Goal: Task Accomplishment & Management: Manage account settings

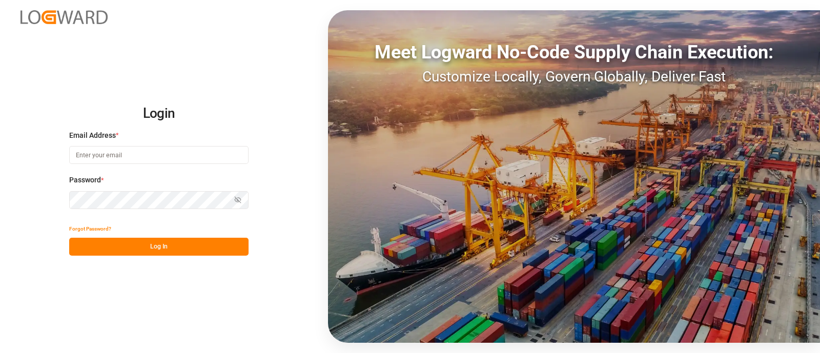
click at [106, 157] on input at bounding box center [158, 155] width 179 height 18
type input "[PERSON_NAME][EMAIL_ADDRESS][PERSON_NAME][DOMAIN_NAME]"
click at [131, 243] on button "Log In" at bounding box center [158, 247] width 179 height 18
click at [189, 157] on input at bounding box center [158, 155] width 179 height 18
type input "[PERSON_NAME][EMAIL_ADDRESS][PERSON_NAME][DOMAIN_NAME]"
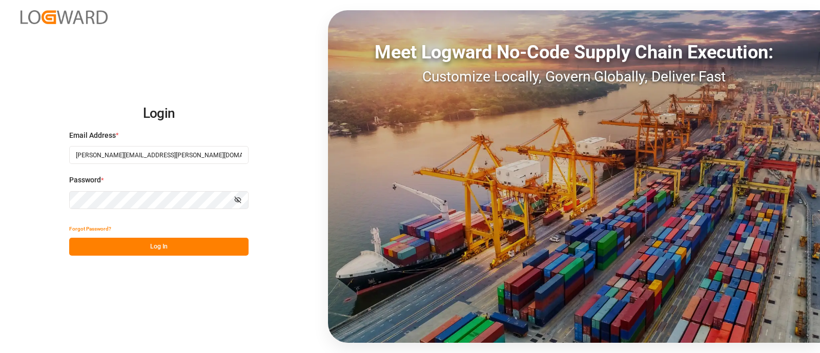
click at [169, 249] on button "Log In" at bounding box center [158, 247] width 179 height 18
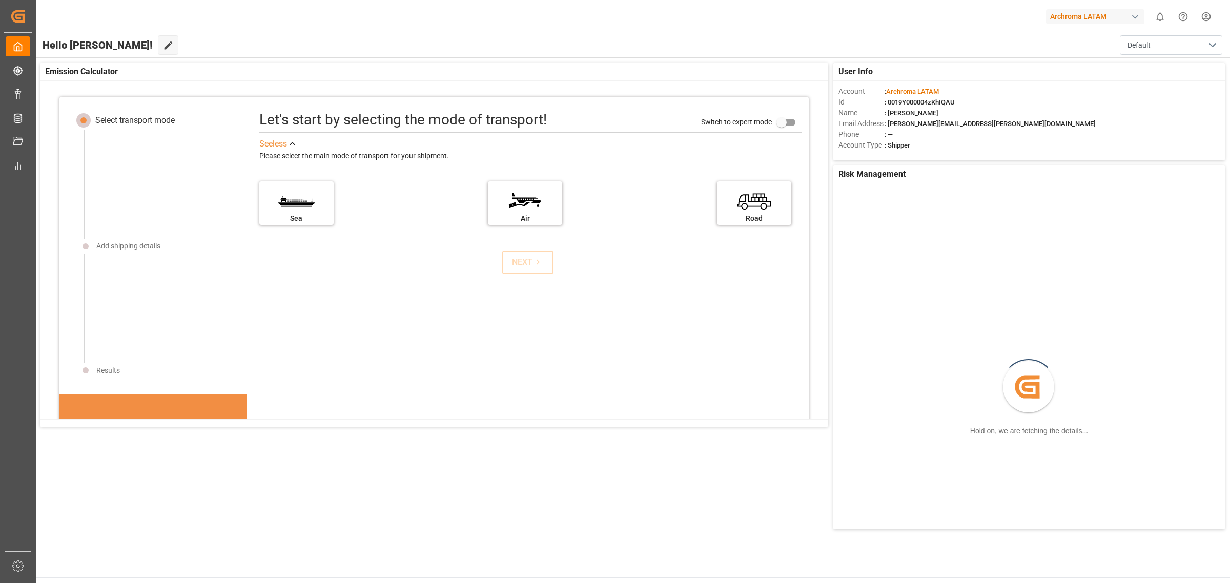
click at [307, 54] on div "Hello Elsie! Edit Cockpit Default" at bounding box center [632, 45] width 1195 height 25
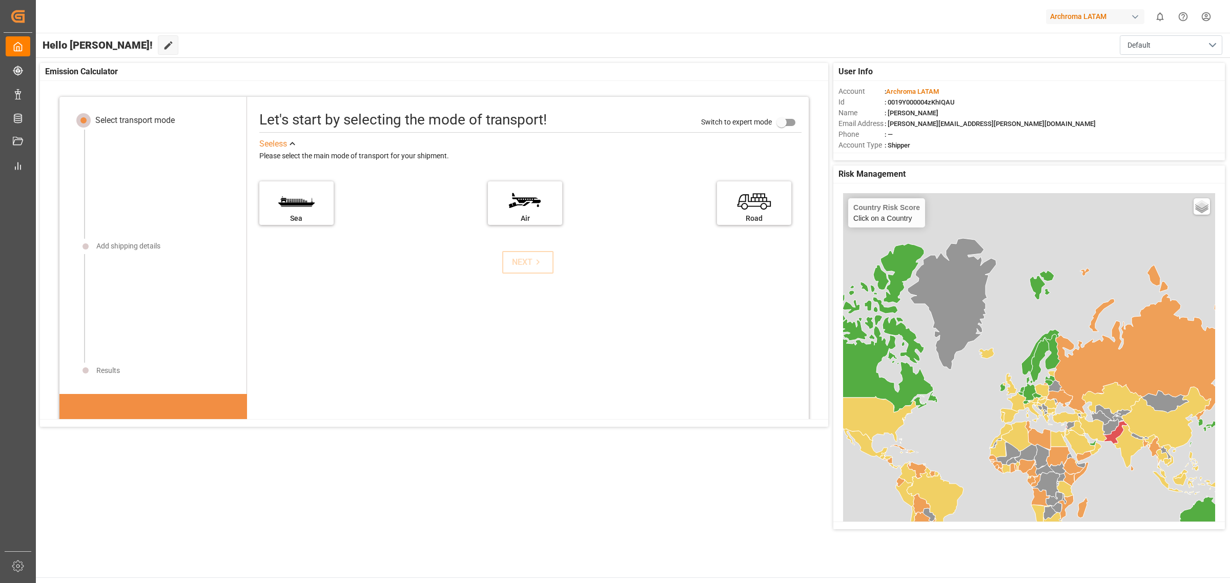
click at [389, 37] on div "Hello Elsie! Edit Cockpit Default" at bounding box center [632, 45] width 1195 height 25
click at [211, 53] on div "Hello Elsie! Edit Cockpit Default" at bounding box center [632, 45] width 1195 height 25
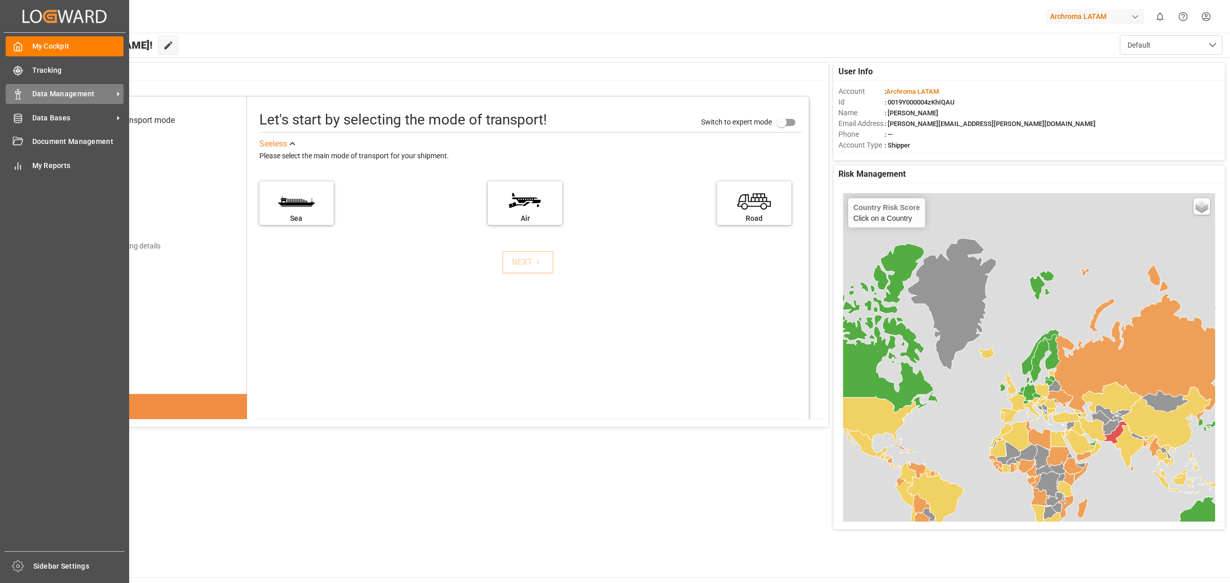
click at [32, 92] on span "Data Management" at bounding box center [72, 94] width 81 height 11
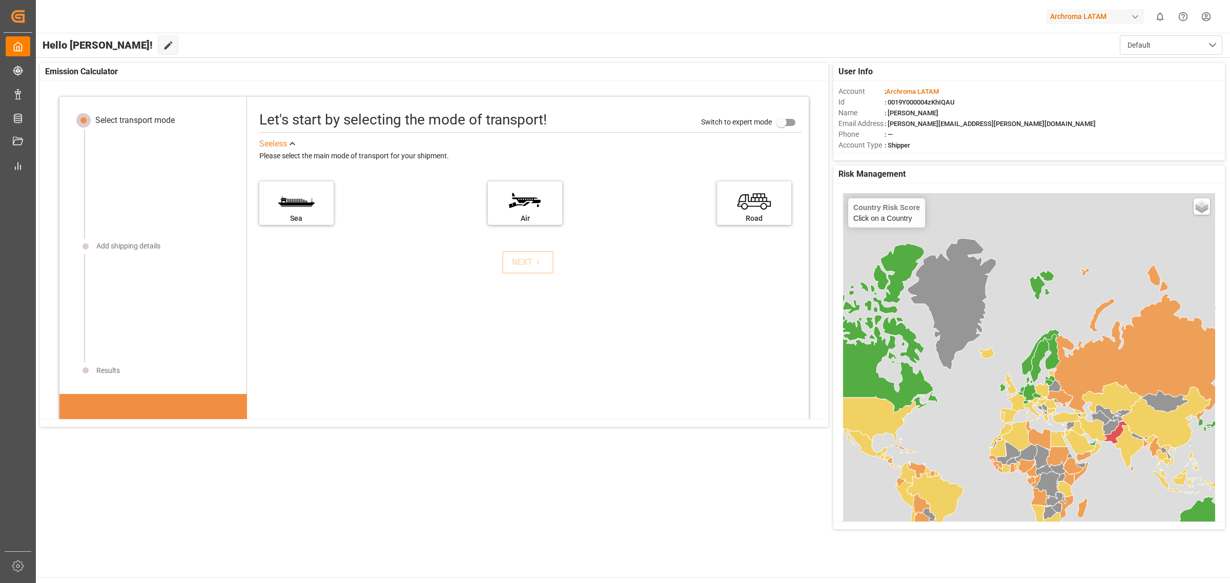
click at [324, 46] on div "Hello Elsie! Edit Cockpit Default" at bounding box center [632, 45] width 1195 height 25
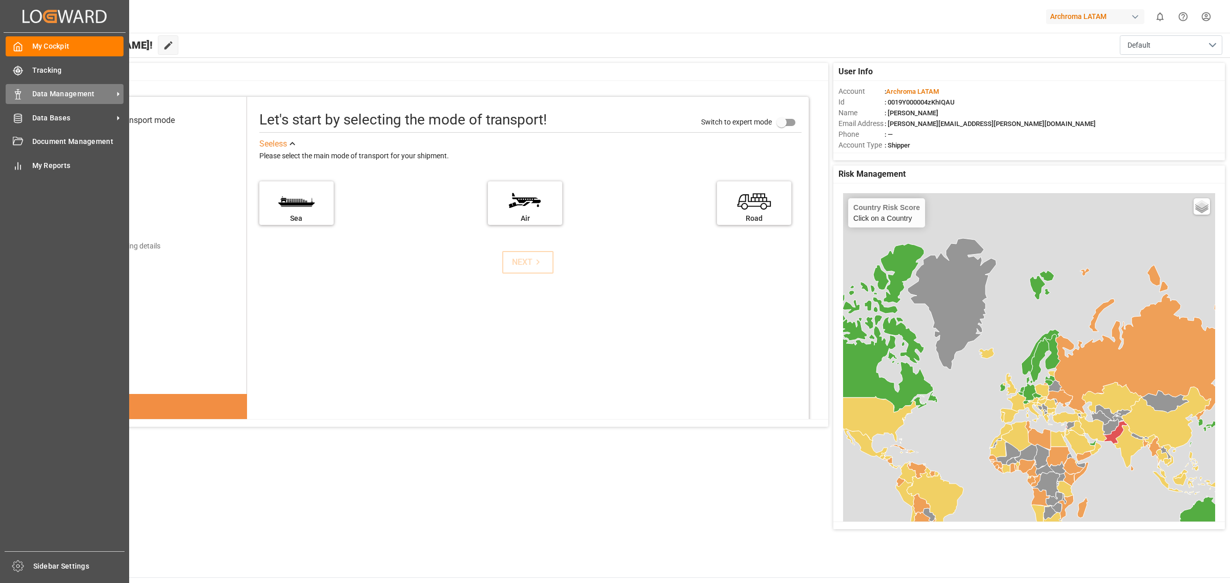
click at [50, 95] on span "Data Management" at bounding box center [72, 94] width 81 height 11
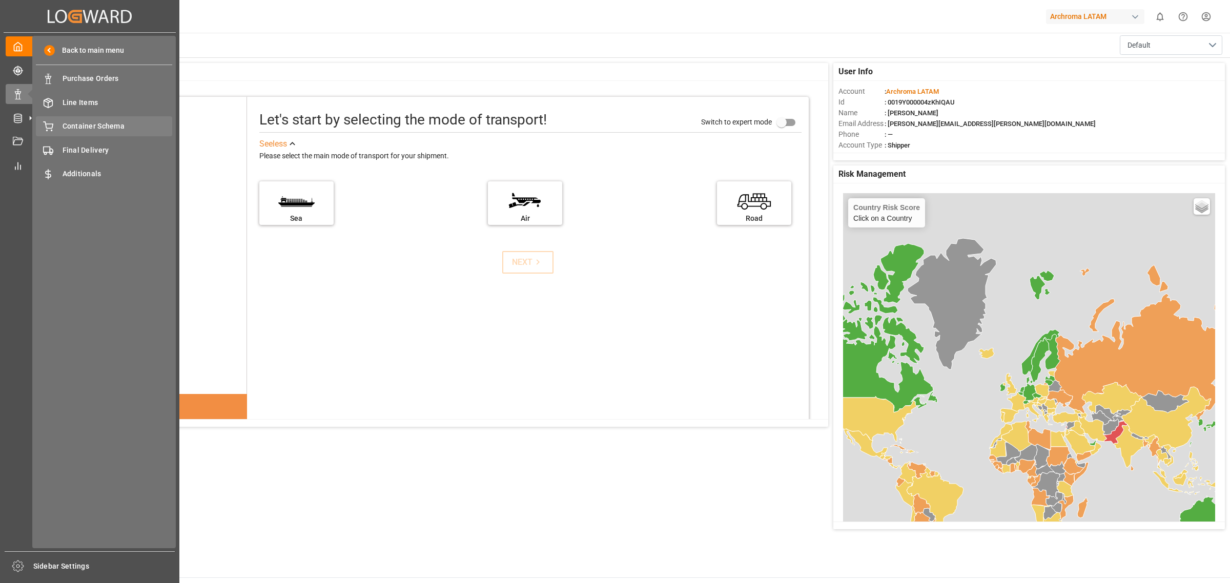
click at [96, 132] on div "Container Schema Container Schema" at bounding box center [104, 126] width 136 height 20
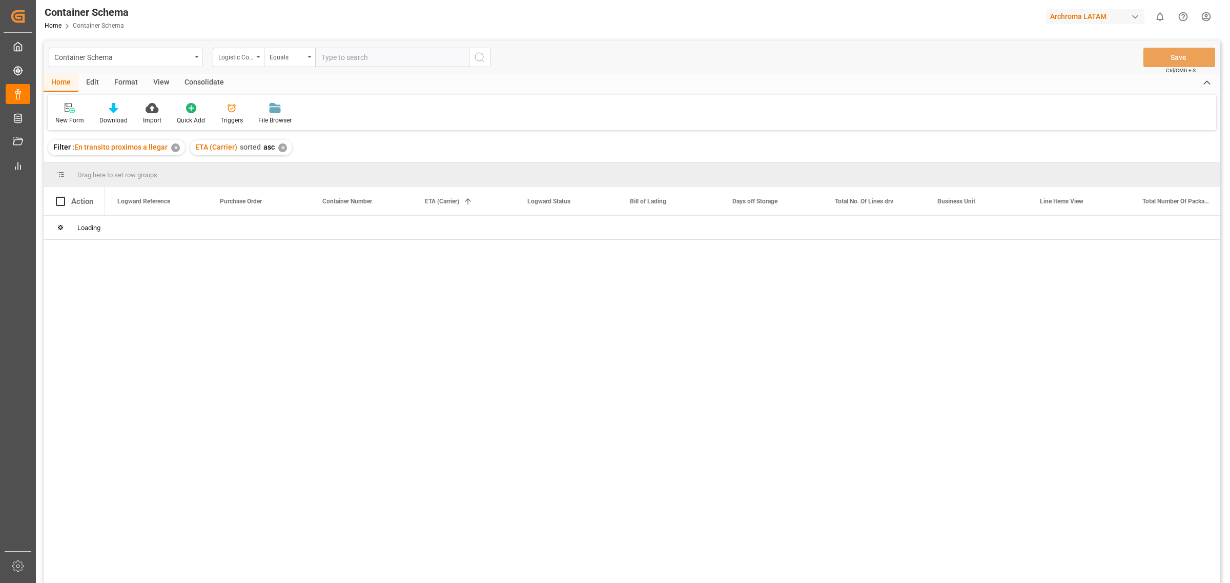
click at [178, 148] on div "✕" at bounding box center [175, 147] width 9 height 9
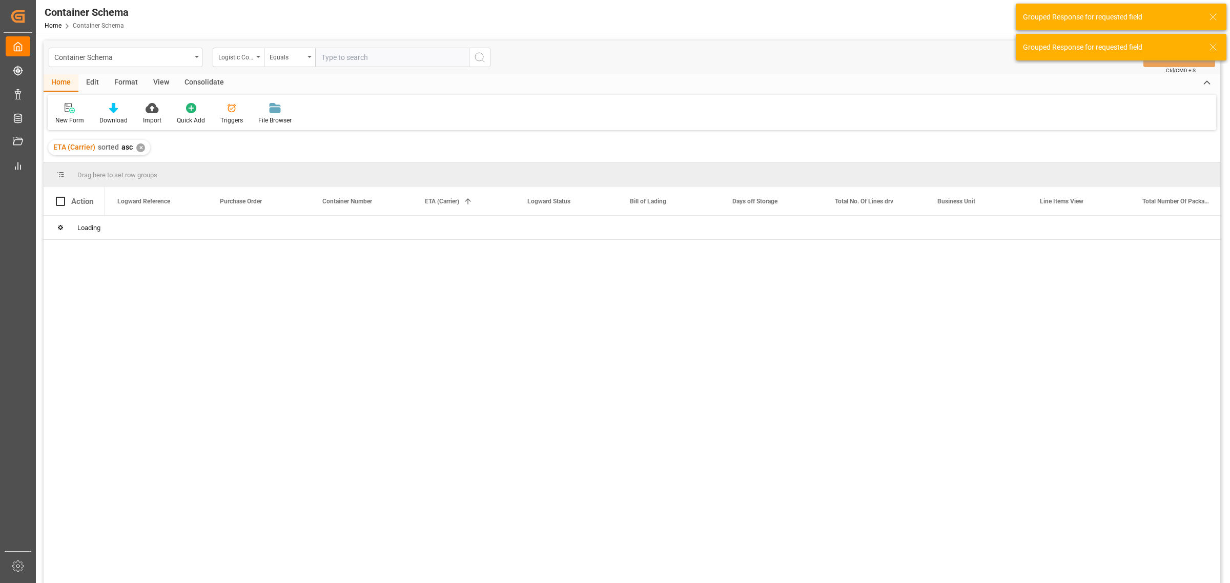
click at [141, 148] on div "✕" at bounding box center [140, 147] width 9 height 9
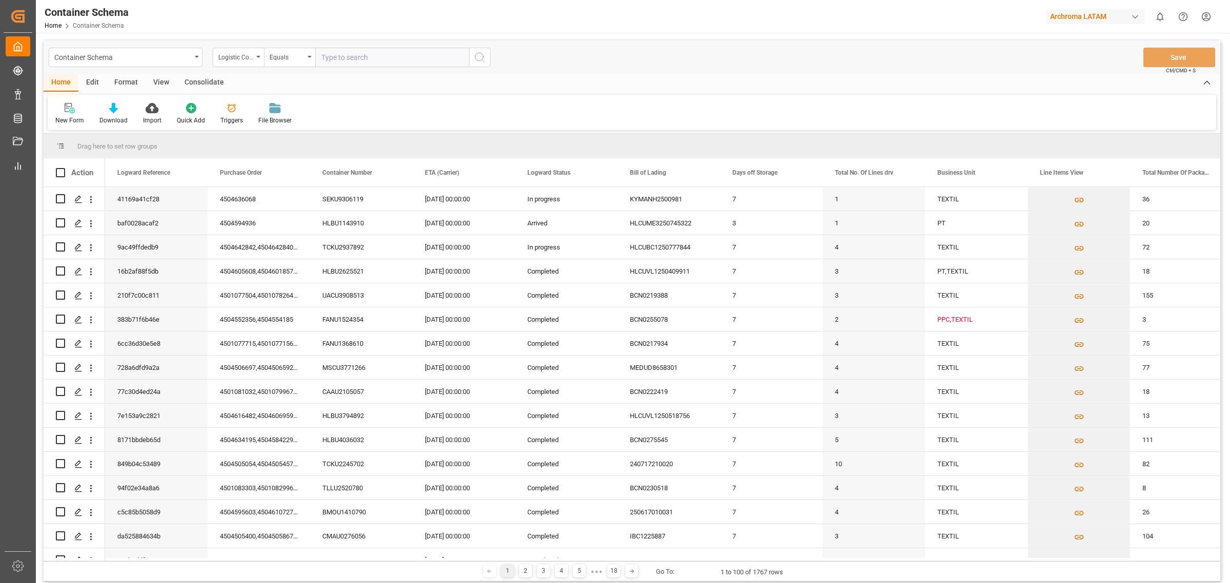
click at [211, 12] on div "Container Schema Home Container Schema Archroma LATAM 0 Notifications Only show…" at bounding box center [629, 16] width 1201 height 33
click at [184, 52] on div "Container Schema" at bounding box center [122, 56] width 137 height 13
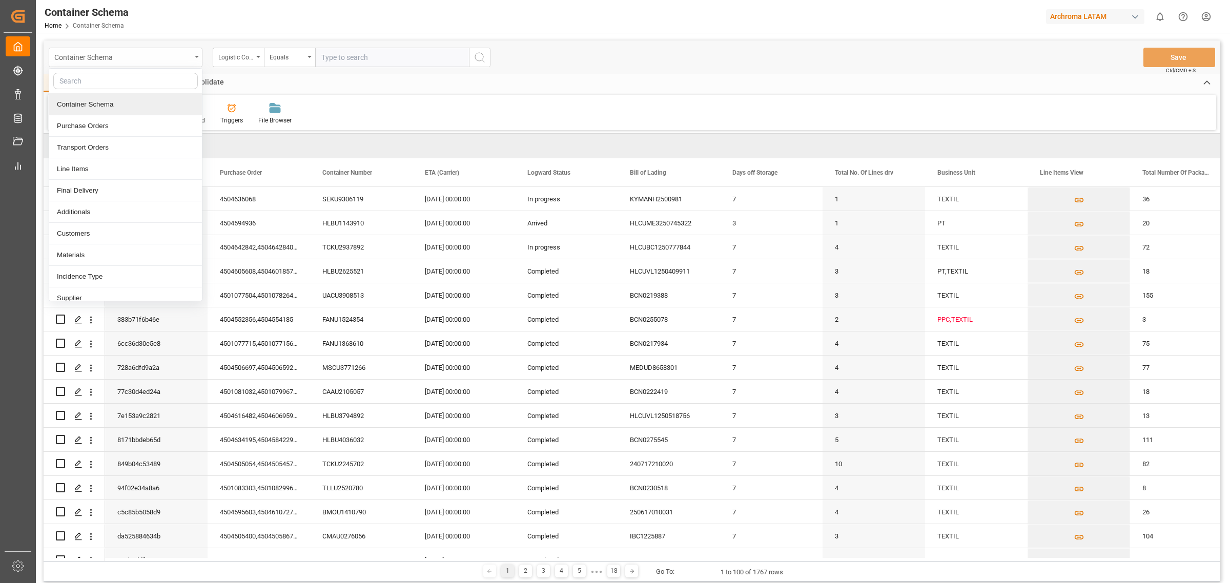
click at [168, 57] on div "Container Schema" at bounding box center [122, 56] width 137 height 13
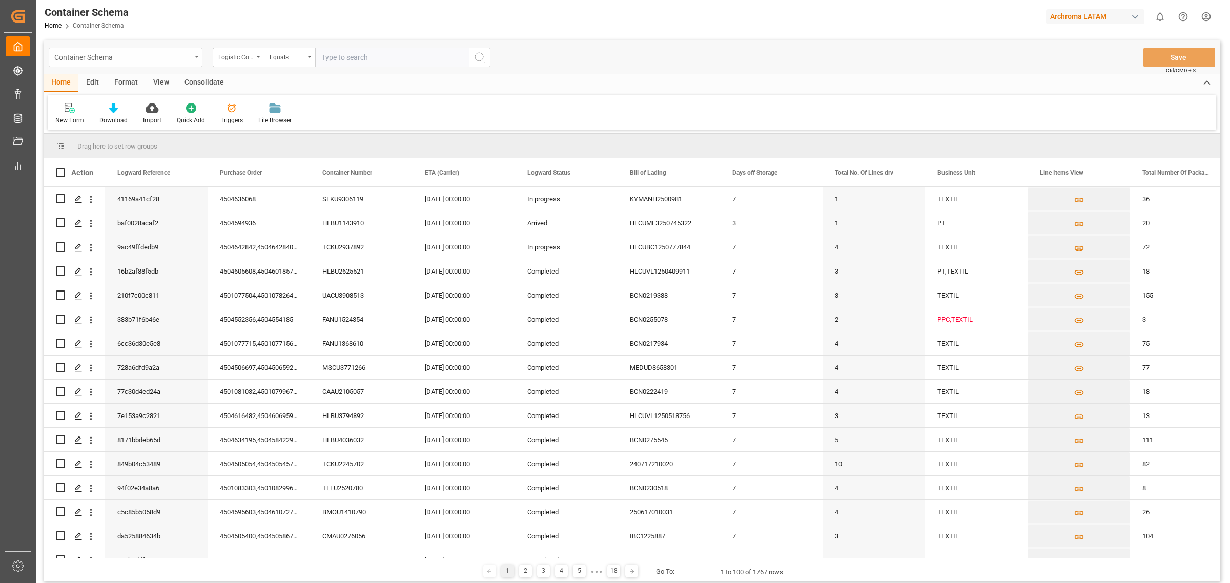
click at [168, 56] on div "Container Schema" at bounding box center [122, 56] width 137 height 13
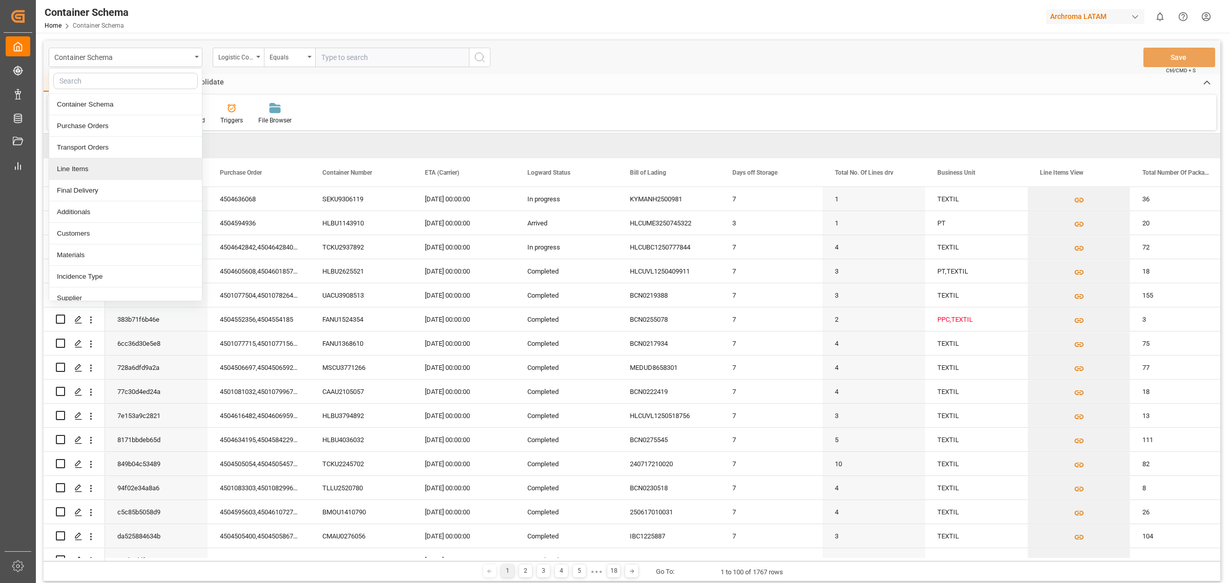
click at [114, 168] on div "Line Items" at bounding box center [125, 169] width 153 height 22
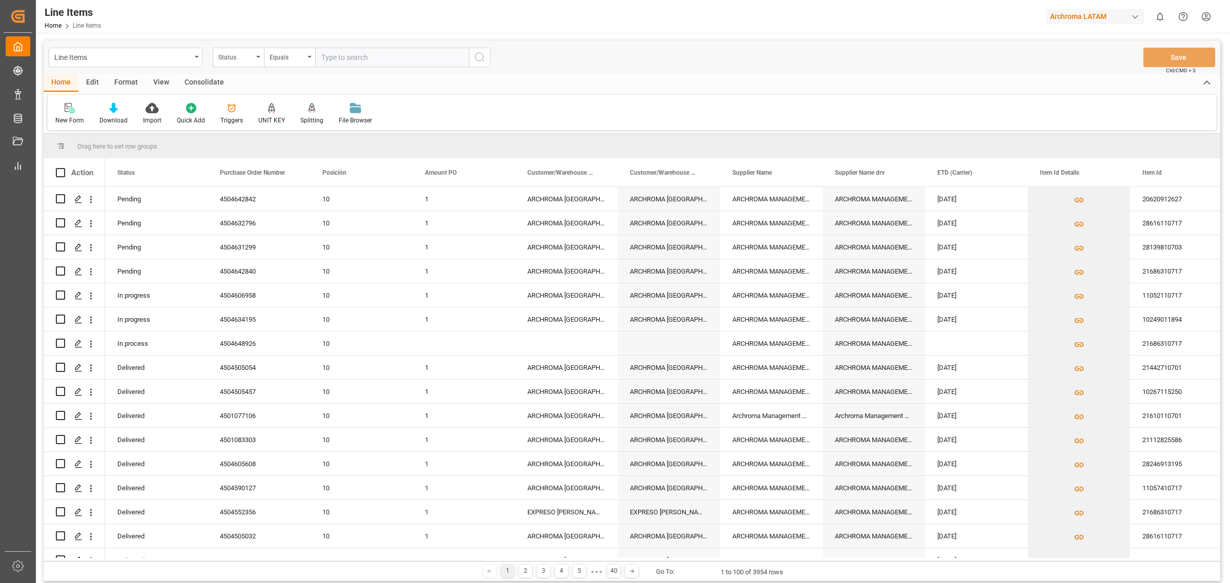
click at [102, 89] on div "Edit" at bounding box center [92, 82] width 28 height 17
click at [265, 103] on icon at bounding box center [263, 108] width 14 height 10
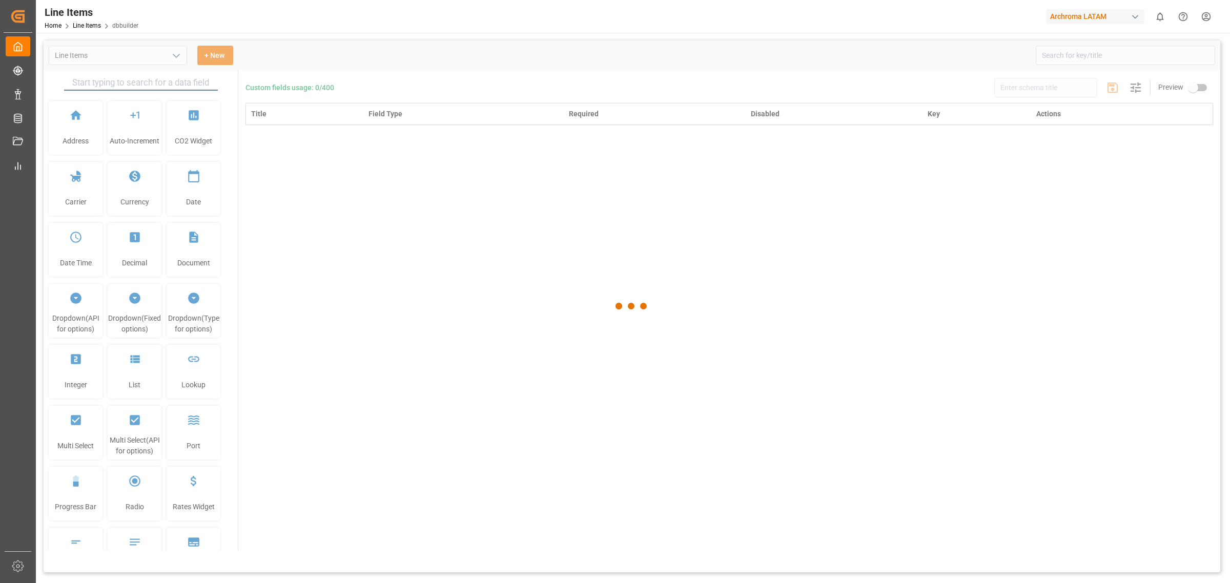
type input "Line Items"
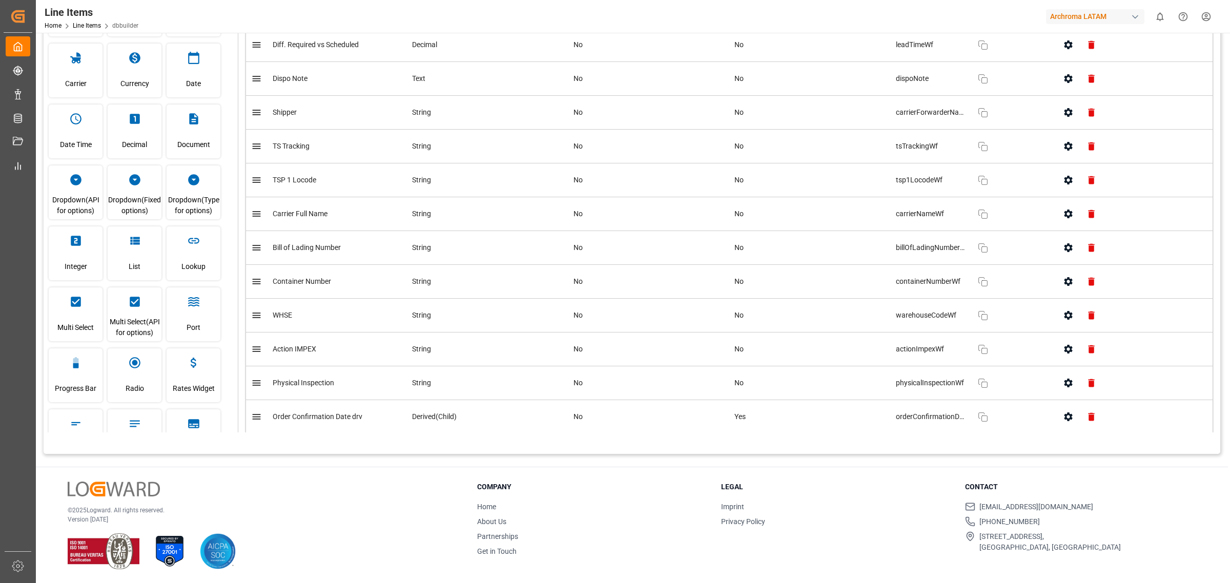
scroll to position [2489, 0]
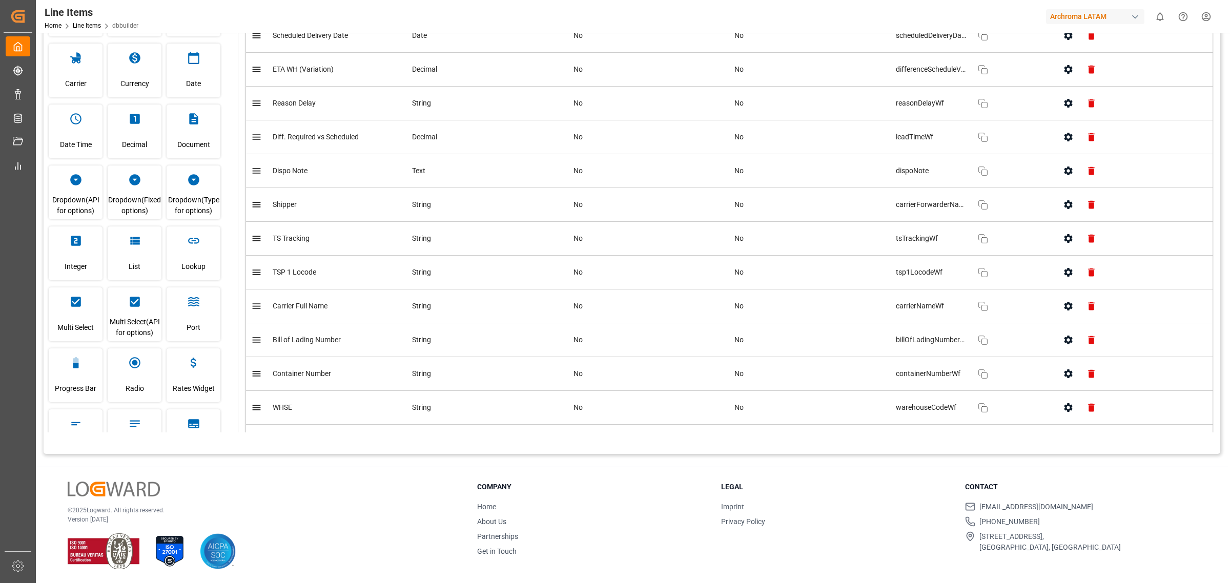
click at [819, 182] on button "button" at bounding box center [1067, 170] width 23 height 23
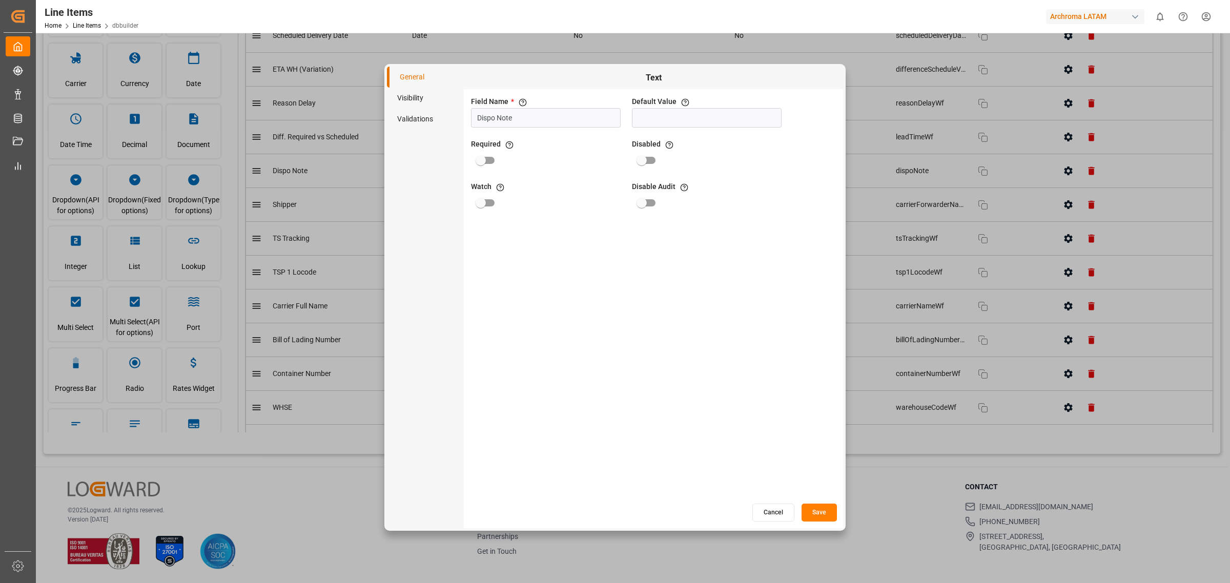
click at [592, 273] on div "Field Name * The title of the field that will be shown in UI Dispo Note Default…" at bounding box center [653, 295] width 379 height 413
click at [431, 97] on li "Visibility" at bounding box center [425, 98] width 77 height 21
click at [436, 82] on li "General" at bounding box center [425, 77] width 77 height 21
click at [762, 352] on button "Cancel" at bounding box center [773, 513] width 42 height 18
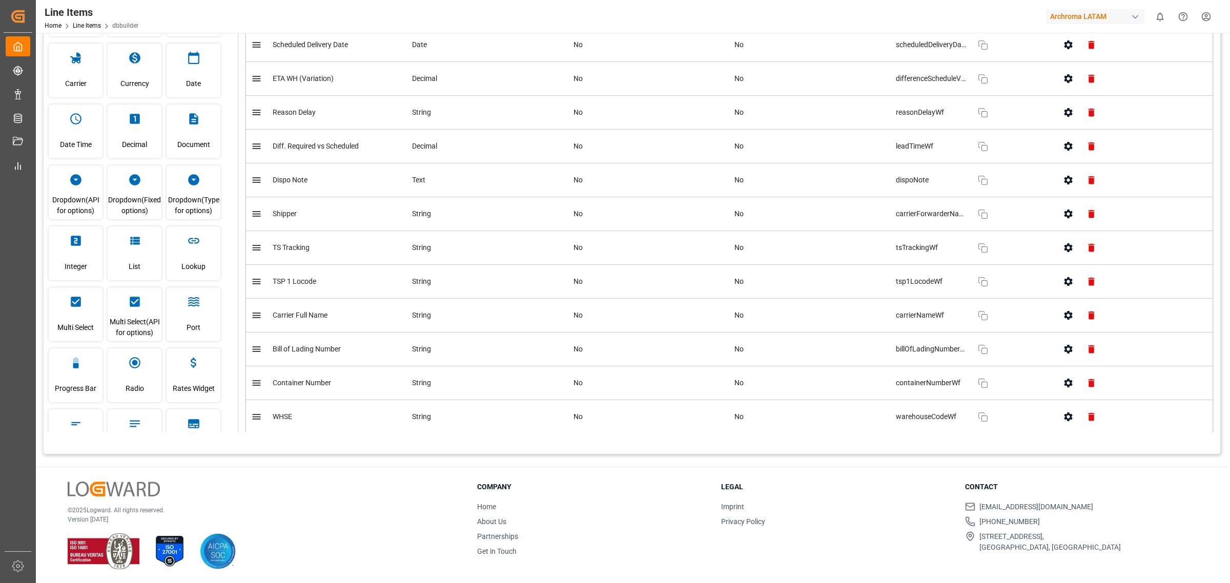
scroll to position [2553, 0]
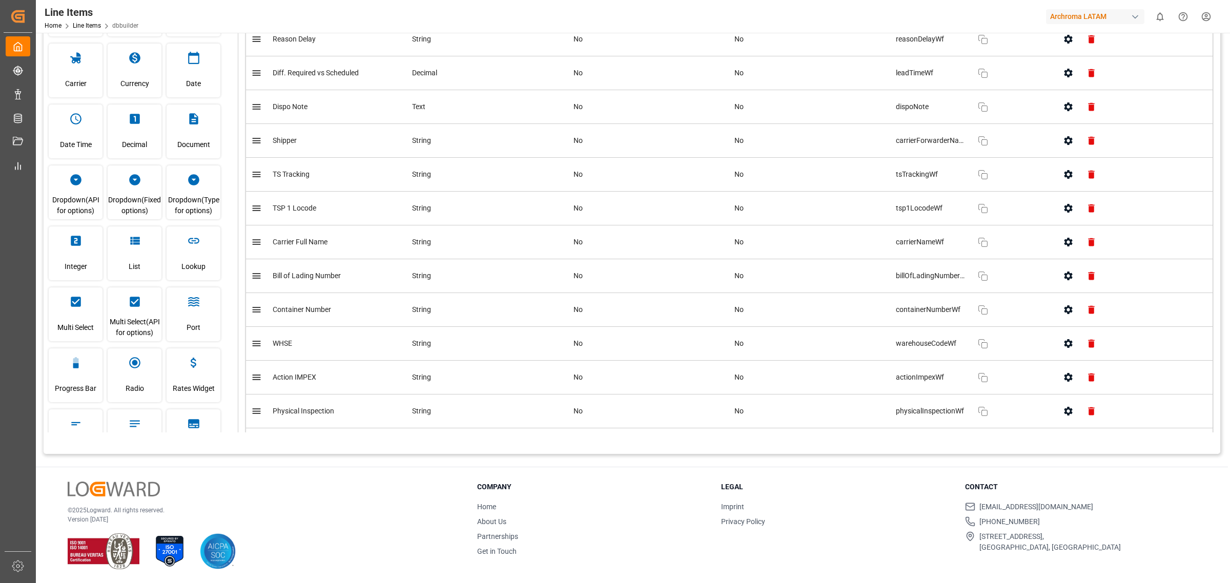
click at [819, 114] on button "button" at bounding box center [1067, 106] width 23 height 23
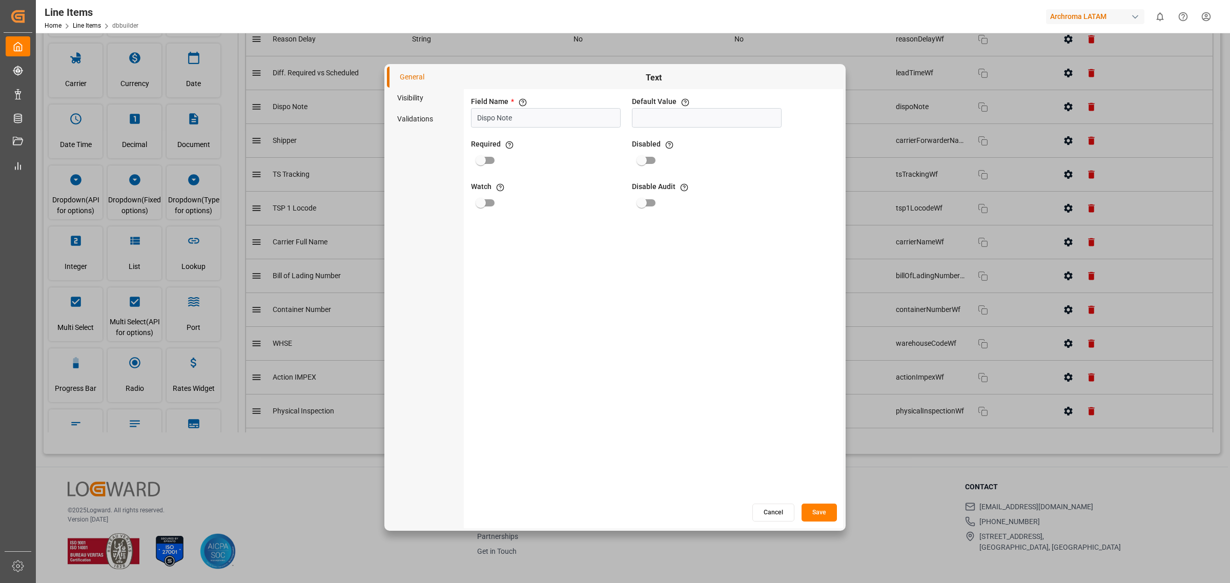
click at [400, 105] on li "Visibility" at bounding box center [425, 98] width 77 height 21
click at [413, 77] on li "General" at bounding box center [425, 77] width 77 height 21
click at [775, 352] on button "Cancel" at bounding box center [773, 513] width 42 height 18
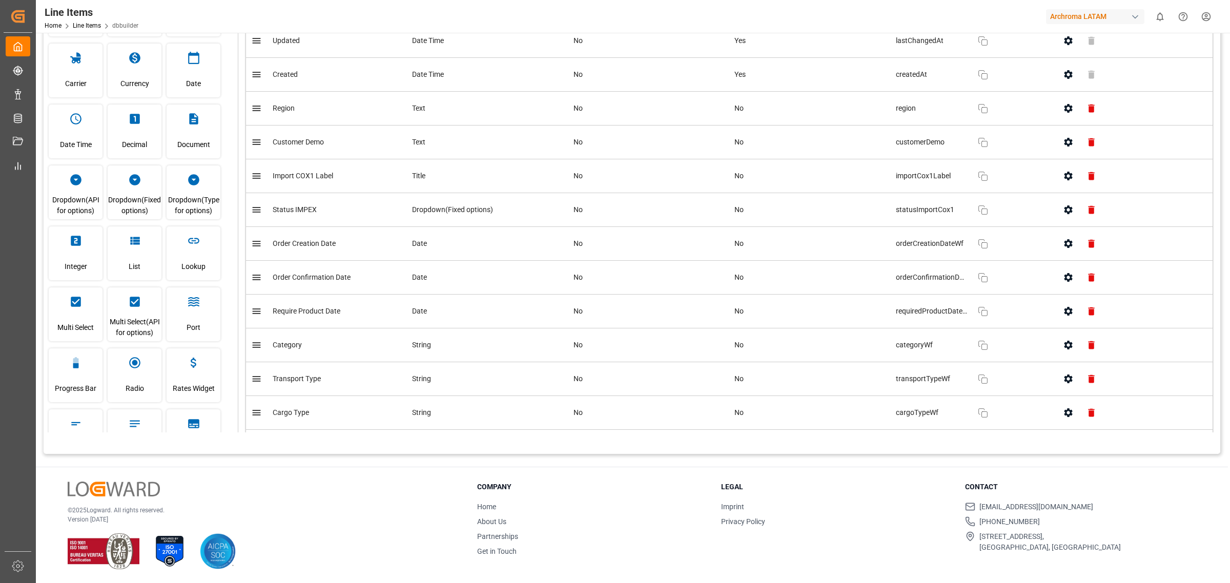
scroll to position [1912, 0]
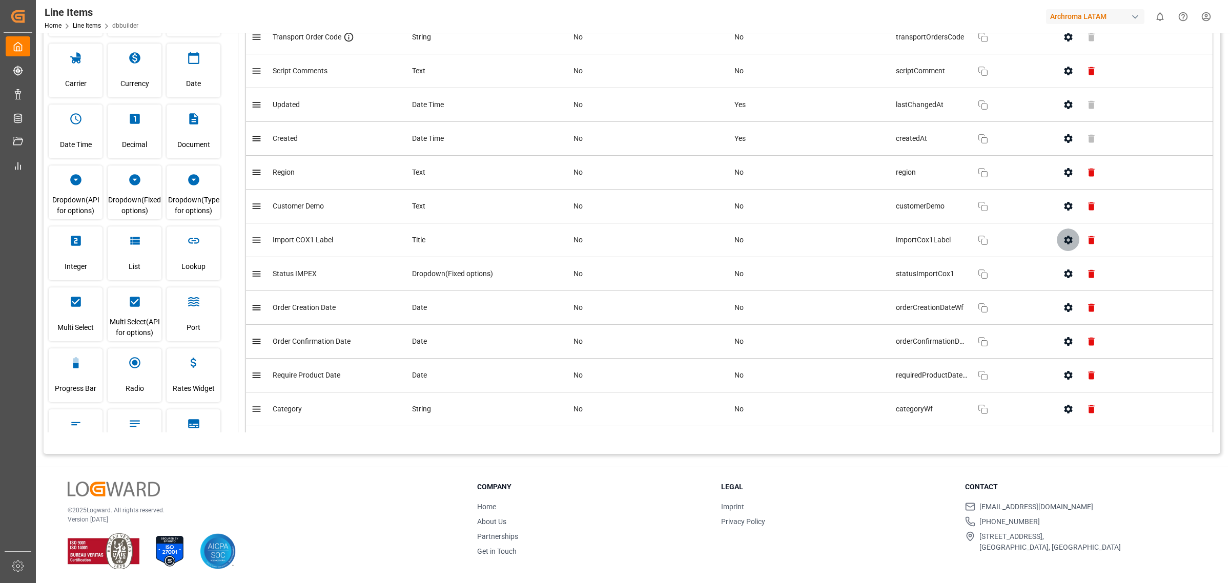
click at [819, 245] on icon "button" at bounding box center [1068, 240] width 11 height 11
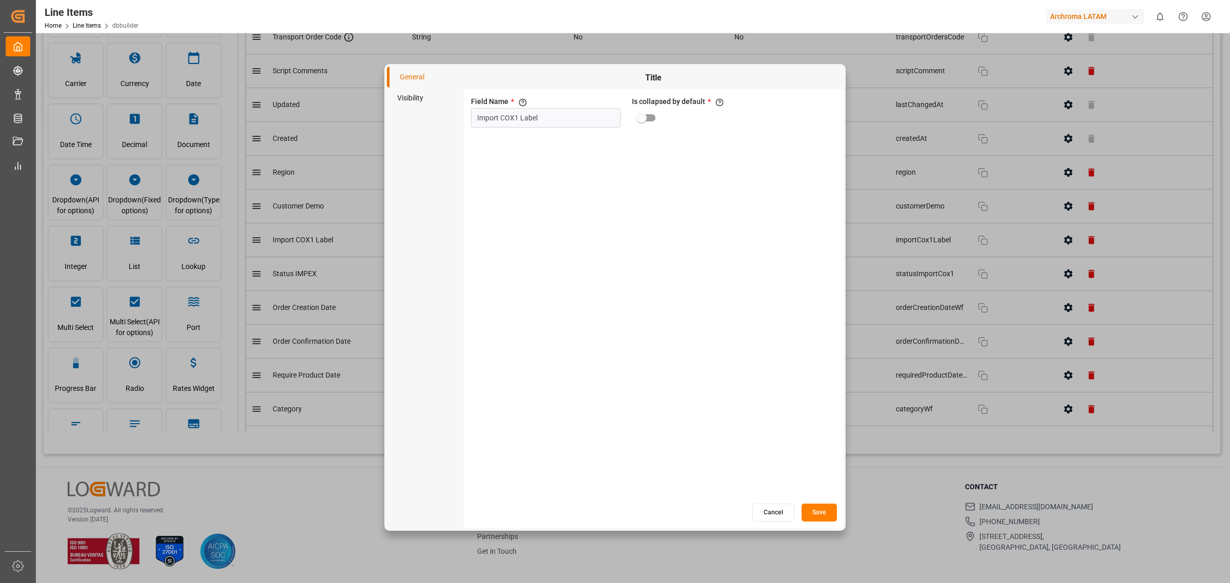
click at [656, 129] on div "Is collapsed by default * If set to true, this heading will be collapsed by def…" at bounding box center [707, 111] width 154 height 35
click at [649, 114] on input "primary checkbox" at bounding box center [641, 117] width 58 height 19
checkbox input "true"
click at [819, 352] on button "Save" at bounding box center [818, 513] width 35 height 18
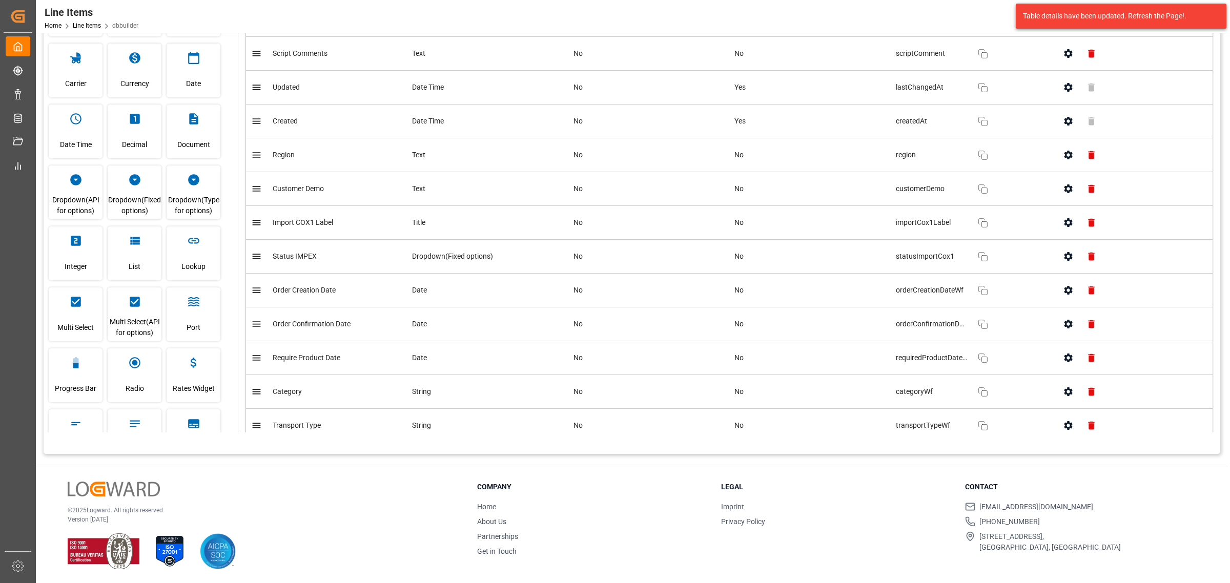
scroll to position [1901, 0]
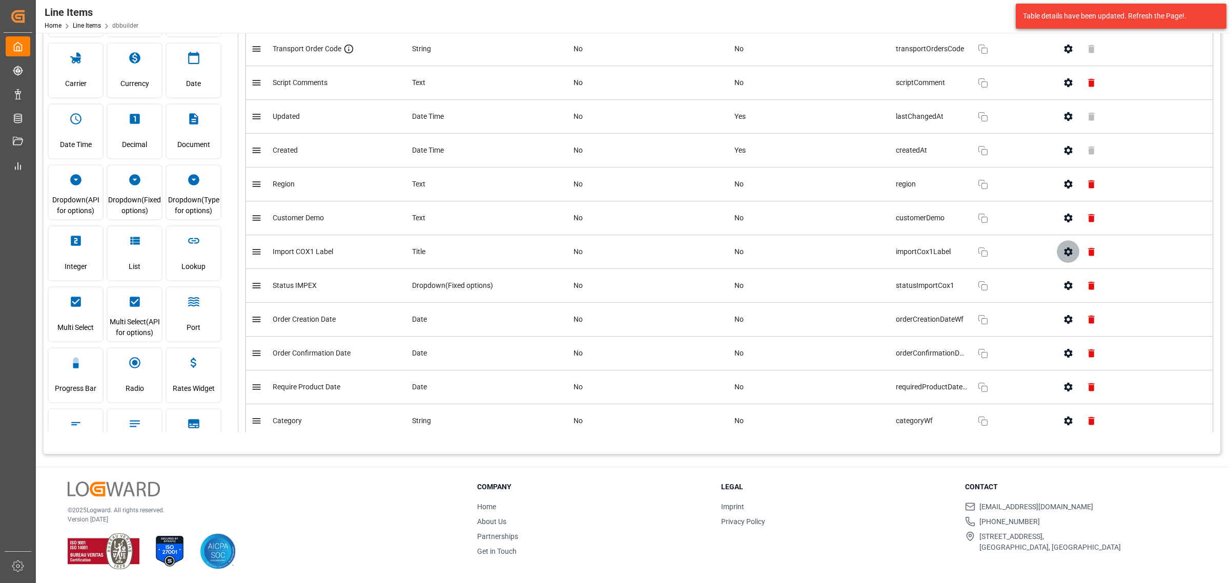
click at [819, 256] on icon "button" at bounding box center [1068, 251] width 8 height 9
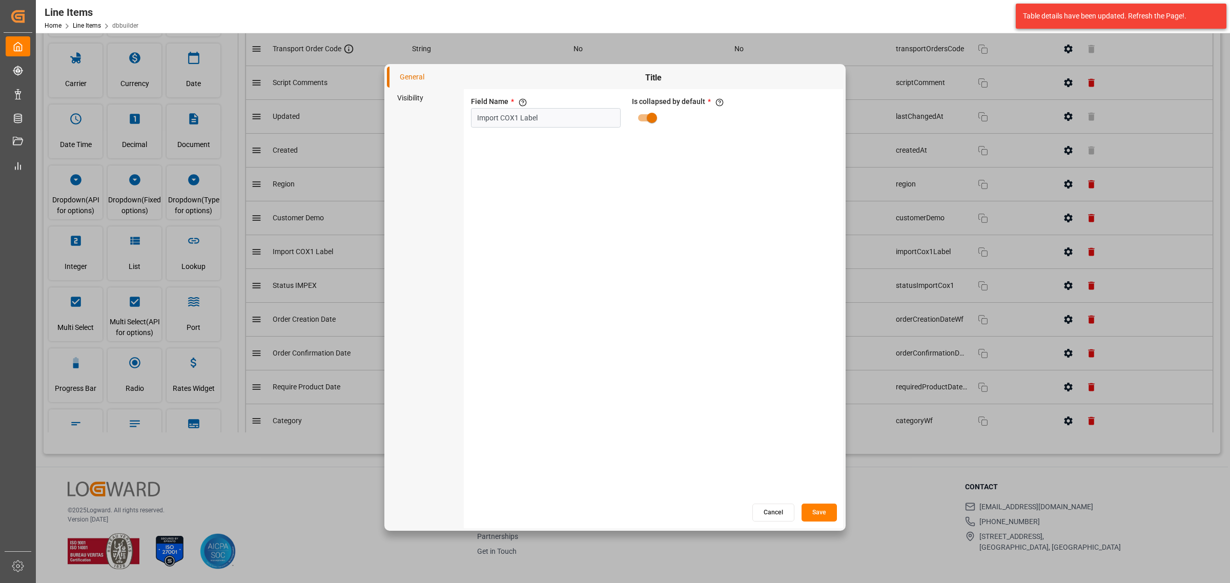
click at [766, 352] on button "Cancel" at bounding box center [773, 513] width 42 height 18
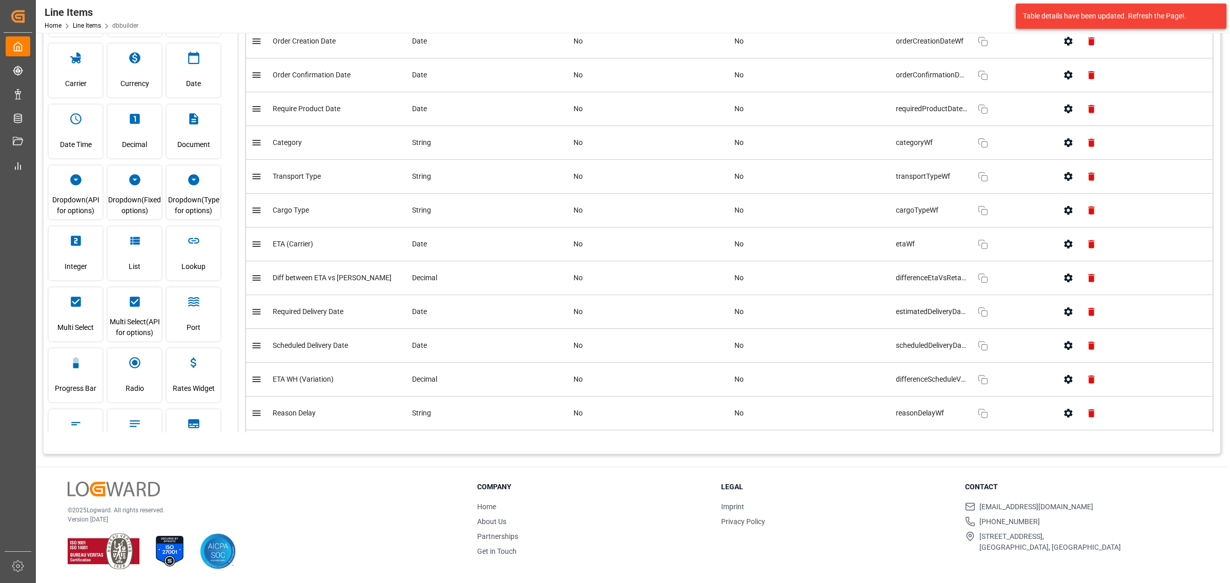
scroll to position [2157, 0]
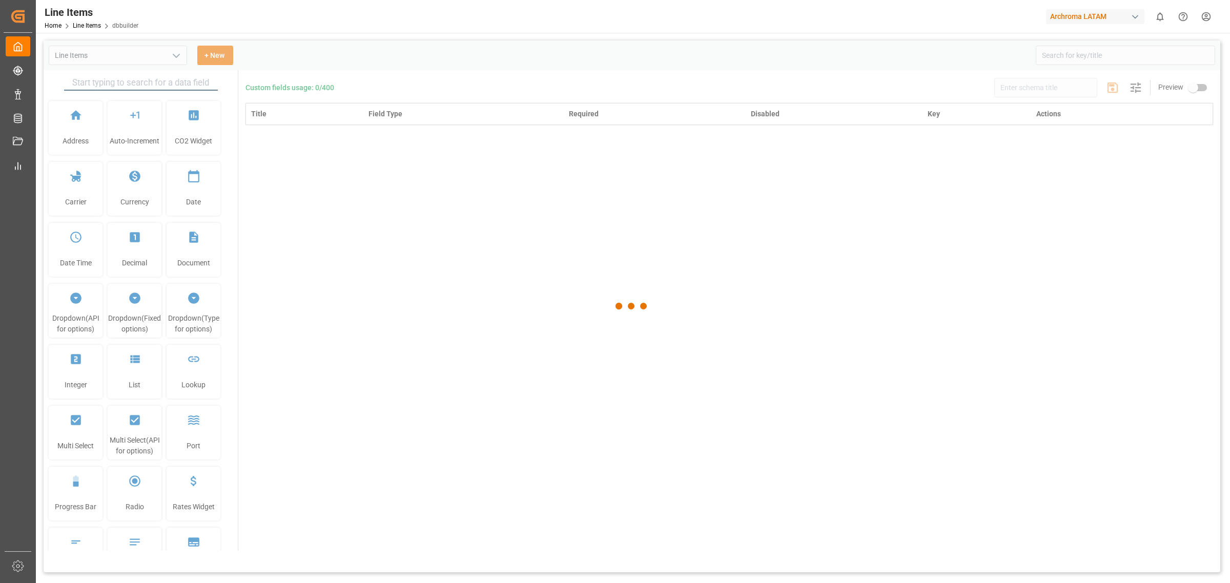
type input "Line Items"
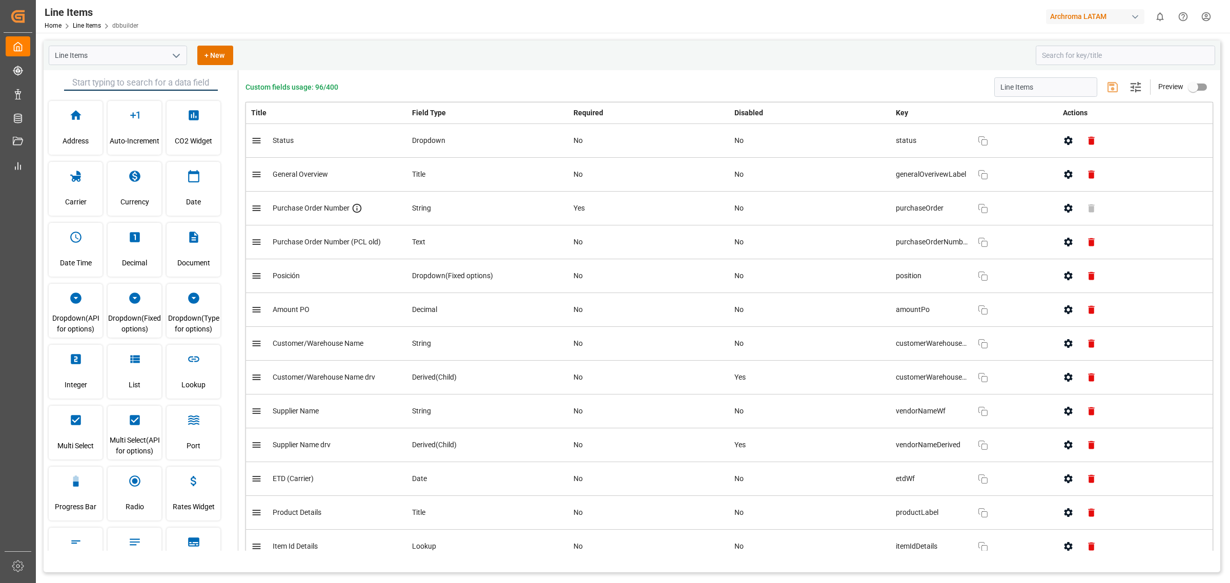
click at [169, 59] on button "open menu" at bounding box center [175, 56] width 15 height 16
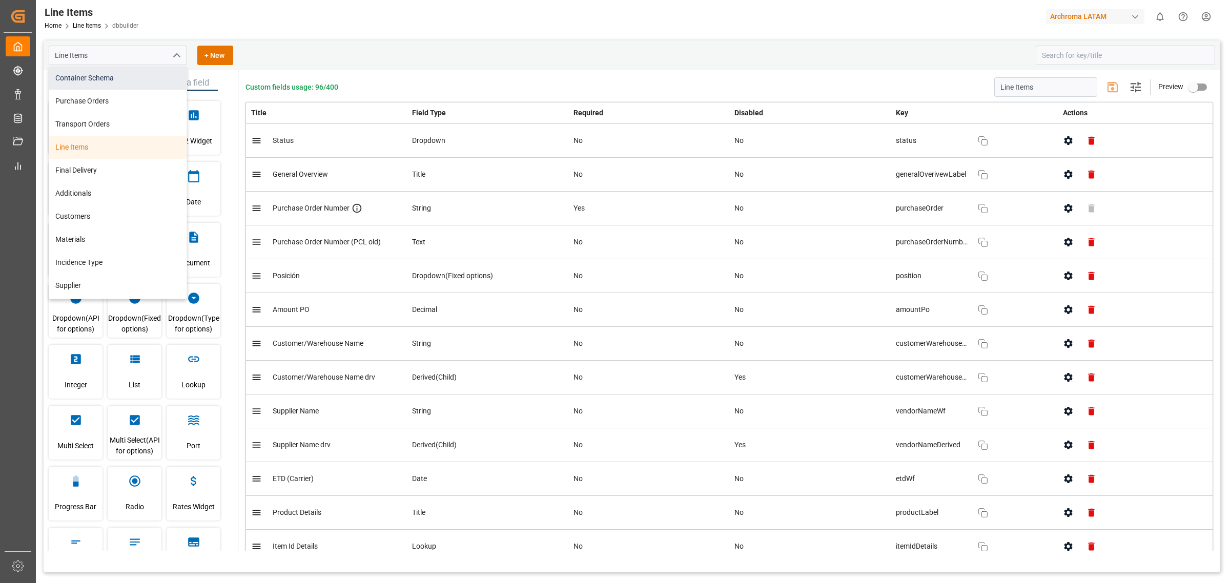
click at [123, 78] on div "Container Schema" at bounding box center [117, 78] width 137 height 23
type input "Container Schema"
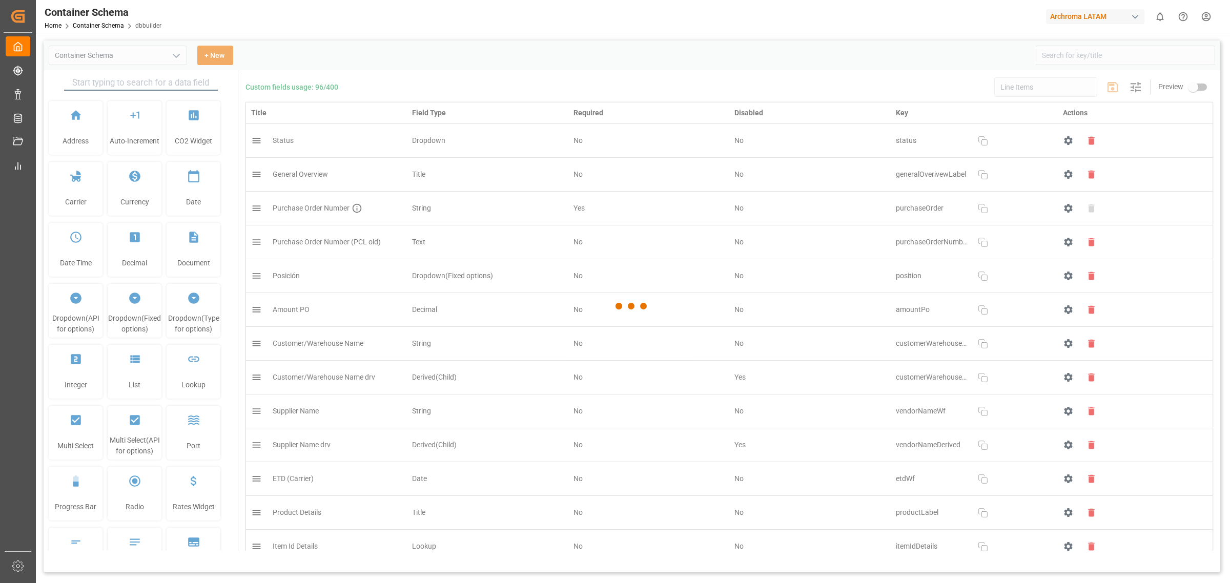
type input "Container Schema"
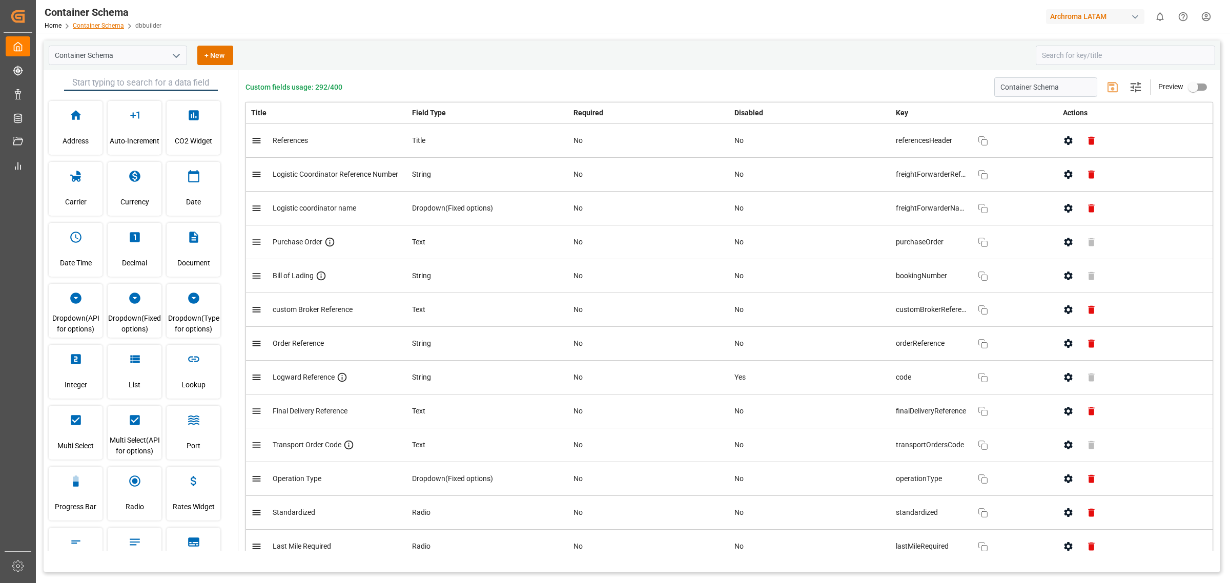
click at [108, 26] on link "Container Schema" at bounding box center [98, 25] width 51 height 7
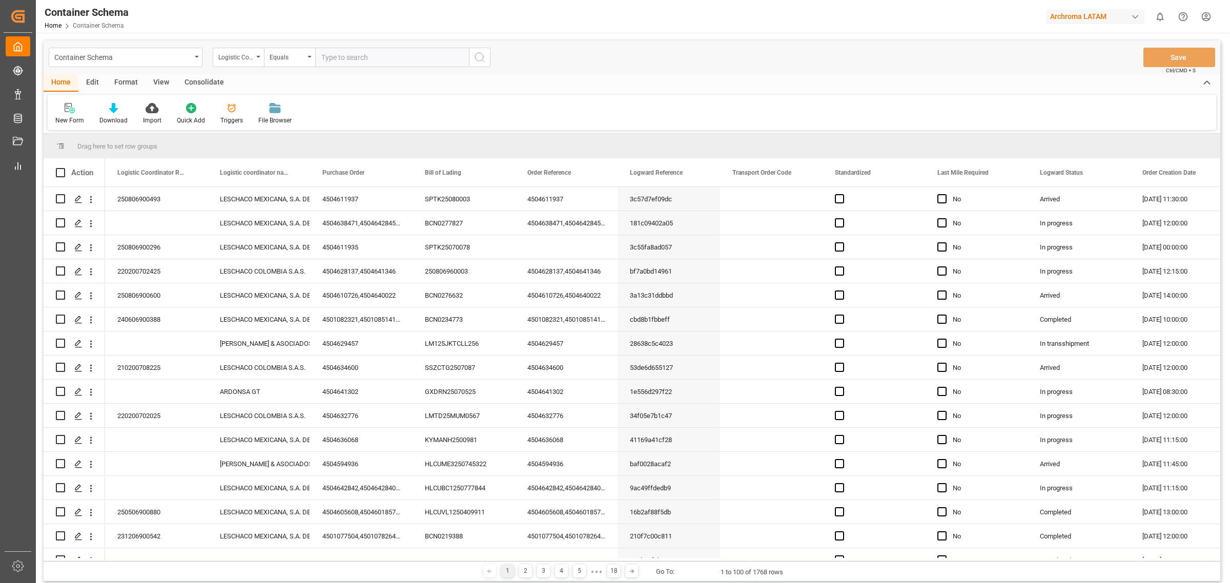
click at [88, 73] on div "Container Schema Logistic Coordinator Reference Number Equals Save Ctrl/CMD + S" at bounding box center [632, 57] width 1176 height 34
click at [90, 74] on div "Edit" at bounding box center [92, 82] width 28 height 17
click at [180, 118] on div "Configuration" at bounding box center [175, 120] width 38 height 9
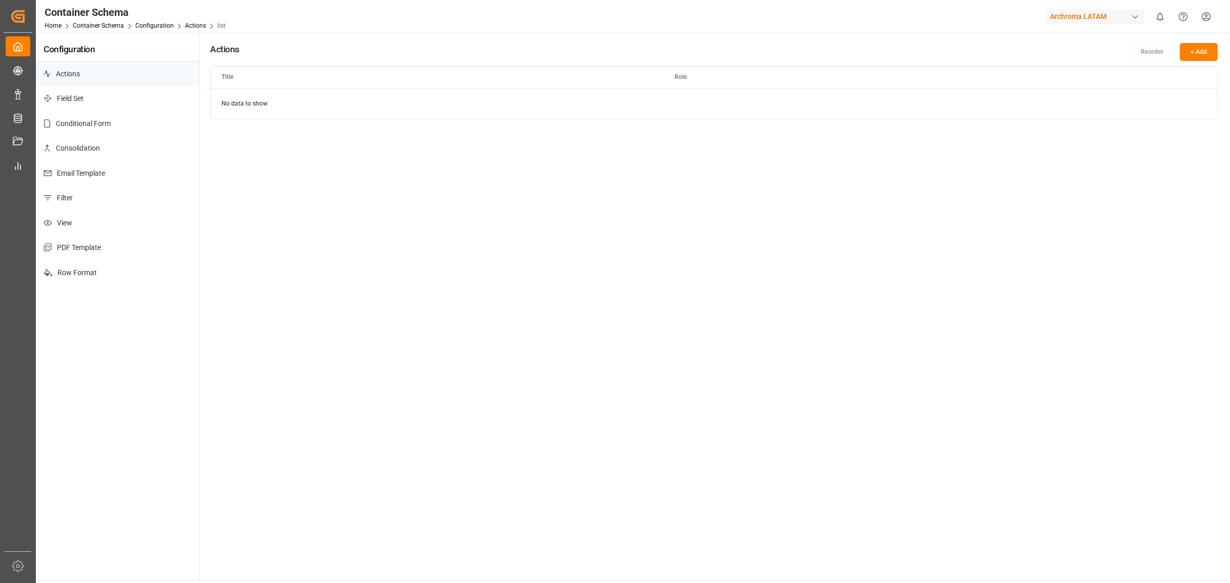
click at [129, 244] on p "PDF Template" at bounding box center [117, 247] width 163 height 25
click at [1199, 100] on html "Created by potrace 1.15, written by Peter Selinger 2001-2017 Created by potrace…" at bounding box center [615, 291] width 1230 height 583
click at [1168, 121] on div "Edit" at bounding box center [1177, 125] width 53 height 14
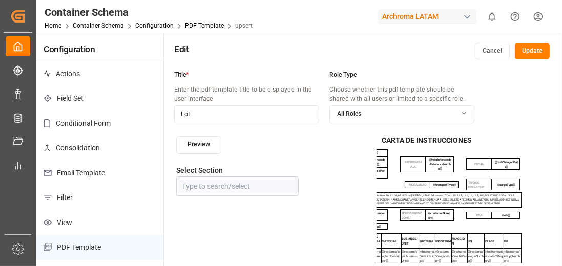
drag, startPoint x: 1143, startPoint y: 3, endPoint x: 324, endPoint y: 52, distance: 820.7
click at [324, 52] on div "Edit Cancel Update" at bounding box center [362, 49] width 396 height 32
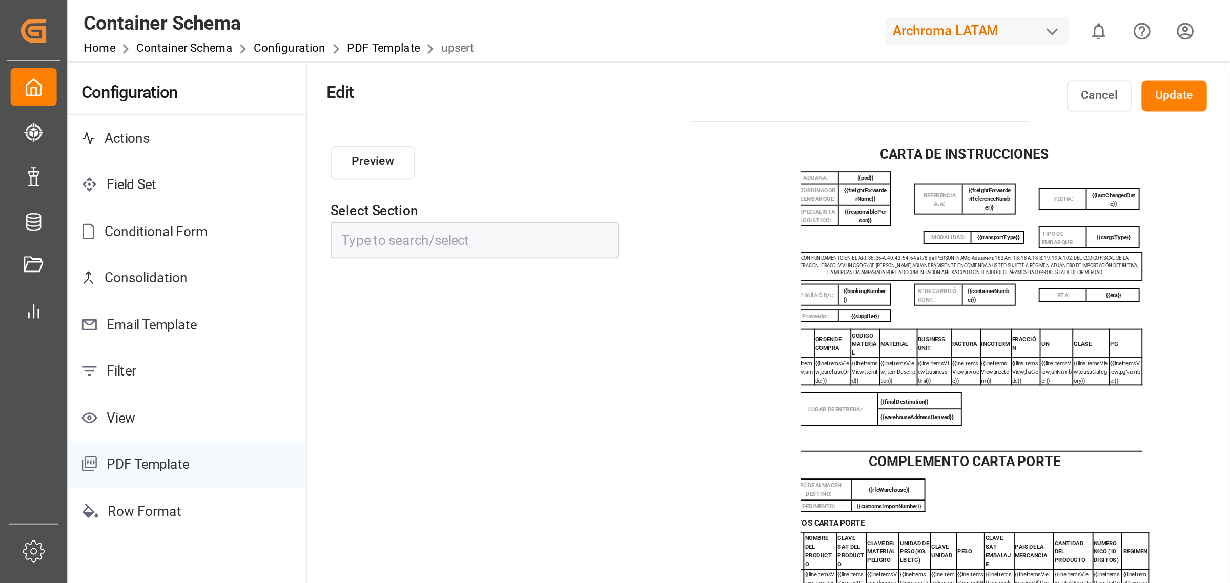
scroll to position [58, 0]
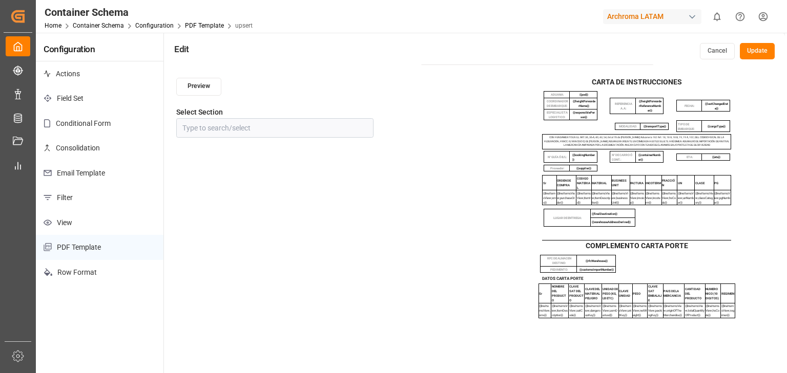
drag, startPoint x: 544, startPoint y: 0, endPoint x: 482, endPoint y: 238, distance: 246.3
click at [482, 238] on div "CARTA DE INSTRUCCIONES ADUANA: {{pod}} COORDINADOR DE EMBARQUE: {{freightForwar…" at bounding box center [557, 262] width 363 height 373
click at [709, 49] on button "Cancel" at bounding box center [717, 51] width 35 height 16
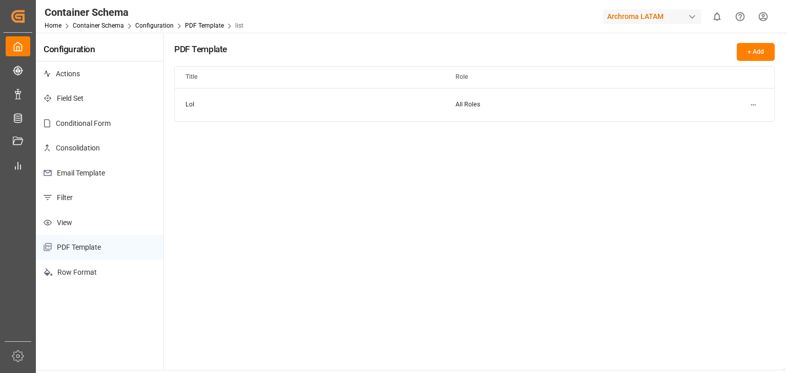
click at [294, 201] on div "PDF Template + Add Title Role LoI All Roles" at bounding box center [474, 202] width 621 height 338
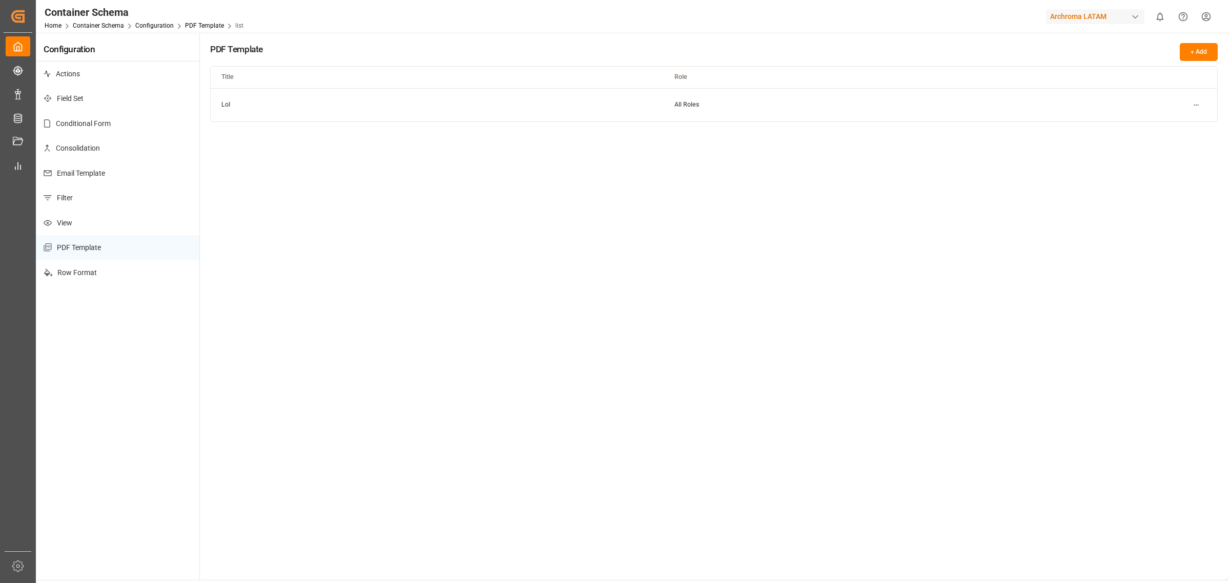
drag, startPoint x: 708, startPoint y: 0, endPoint x: 644, endPoint y: 218, distance: 227.3
click at [640, 219] on div "PDF Template + Add Title Role LoI All Roles" at bounding box center [714, 306] width 1028 height 547
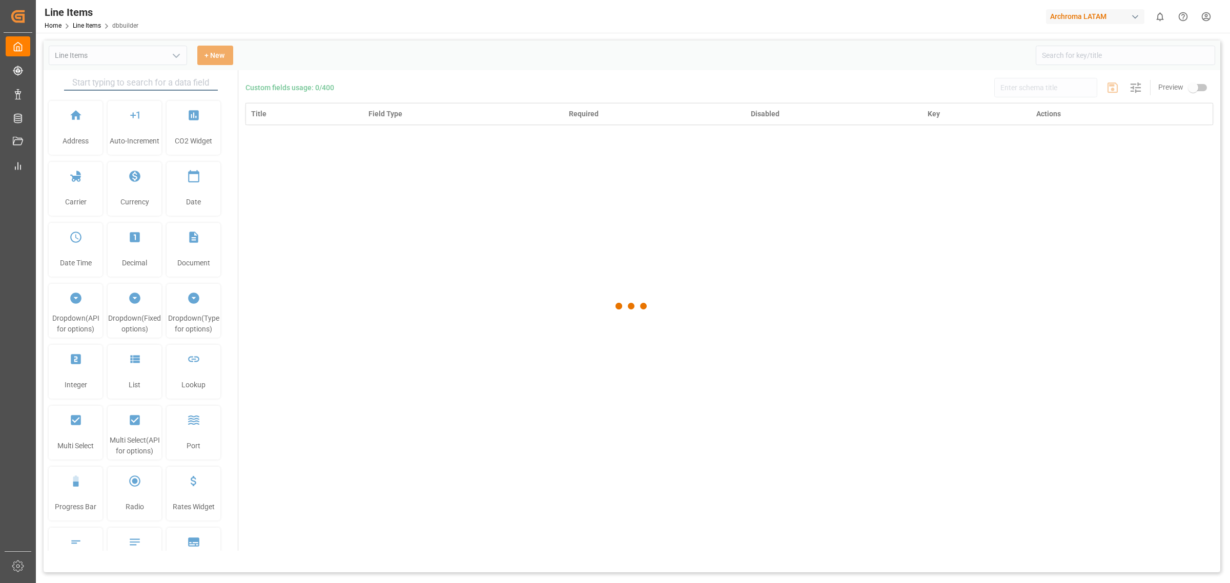
type input "Line Items"
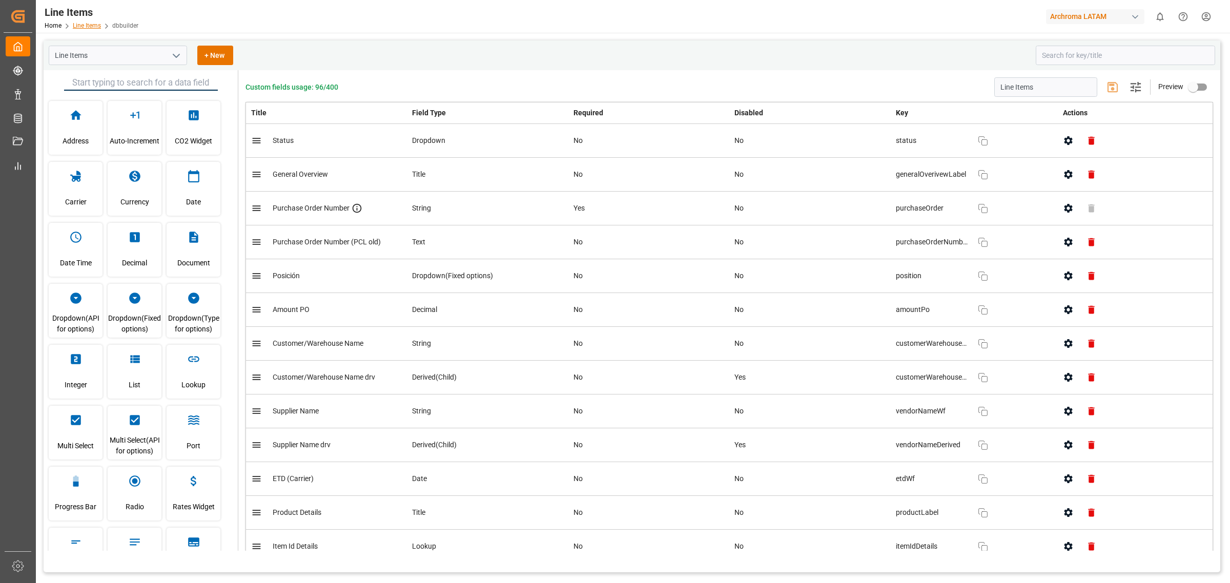
click at [77, 27] on link "Line Items" at bounding box center [87, 25] width 28 height 7
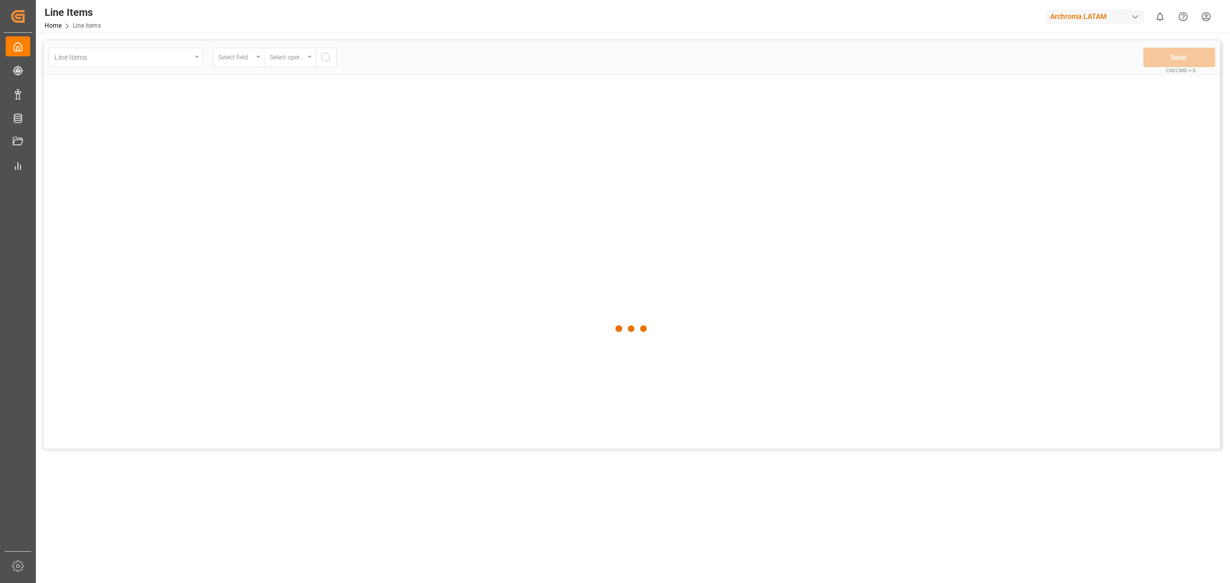
click at [200, 60] on div at bounding box center [632, 328] width 1176 height 577
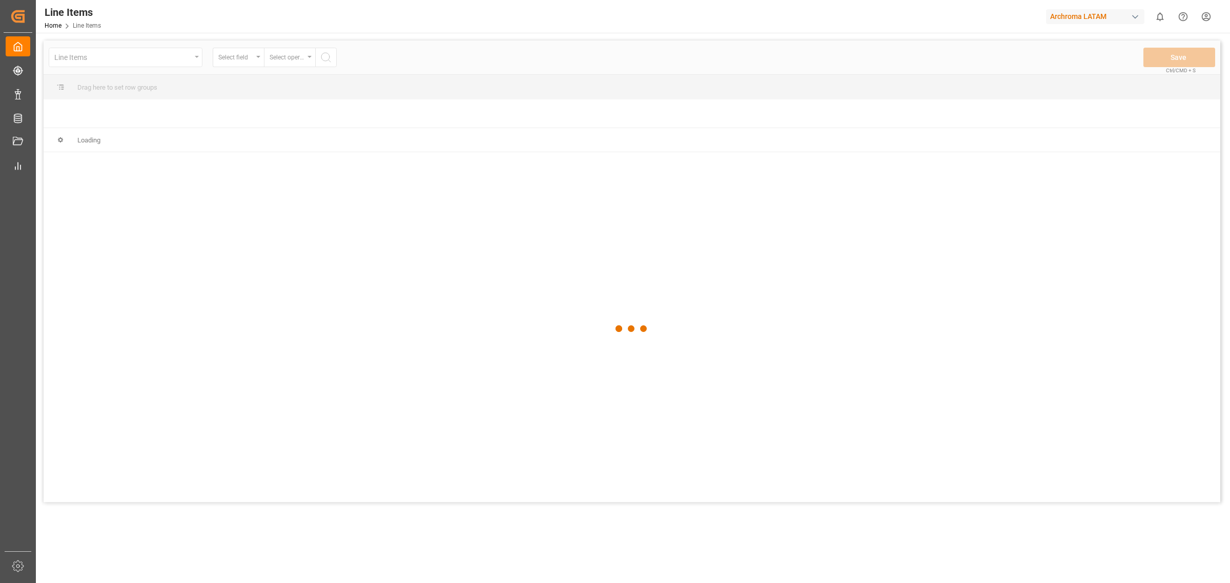
click at [189, 60] on div at bounding box center [632, 328] width 1176 height 577
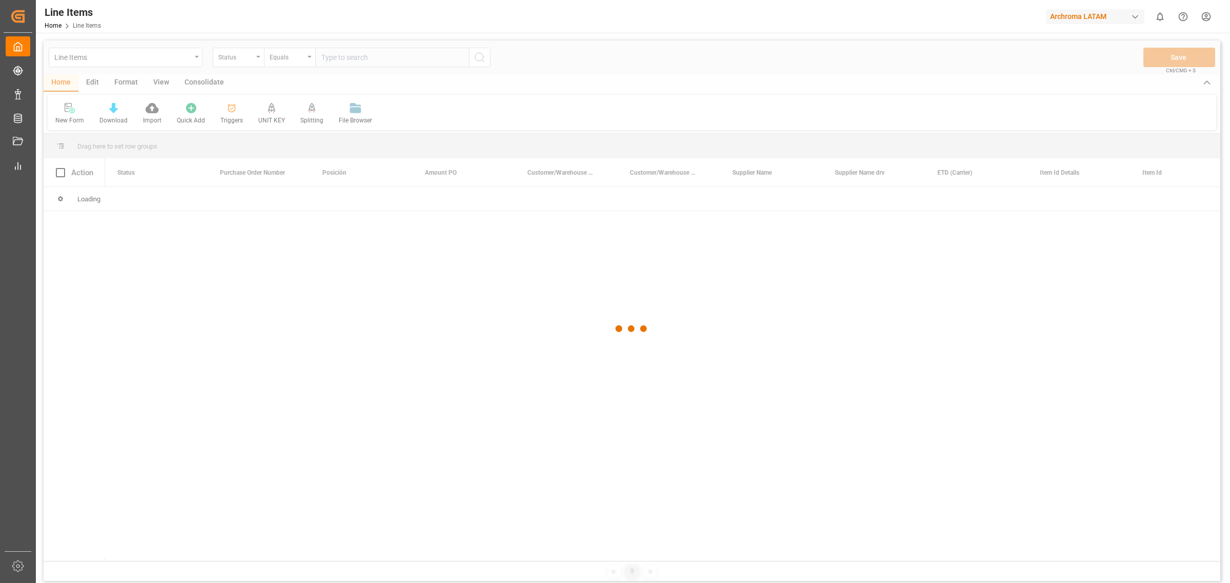
click at [196, 60] on div at bounding box center [632, 328] width 1176 height 577
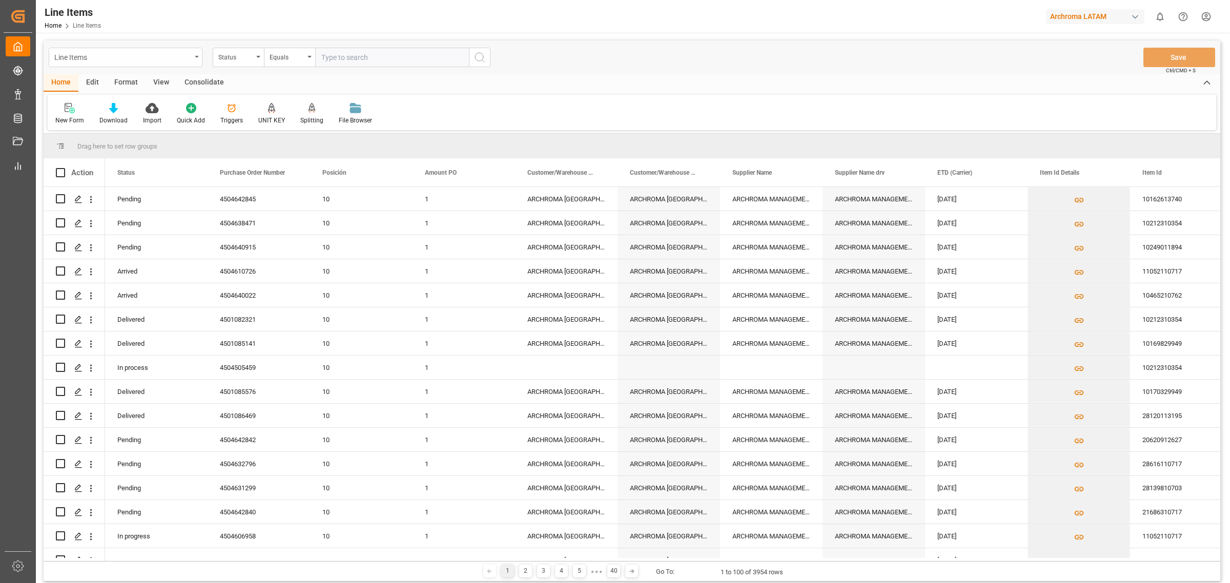
click at [196, 56] on icon "open menu" at bounding box center [197, 57] width 4 height 2
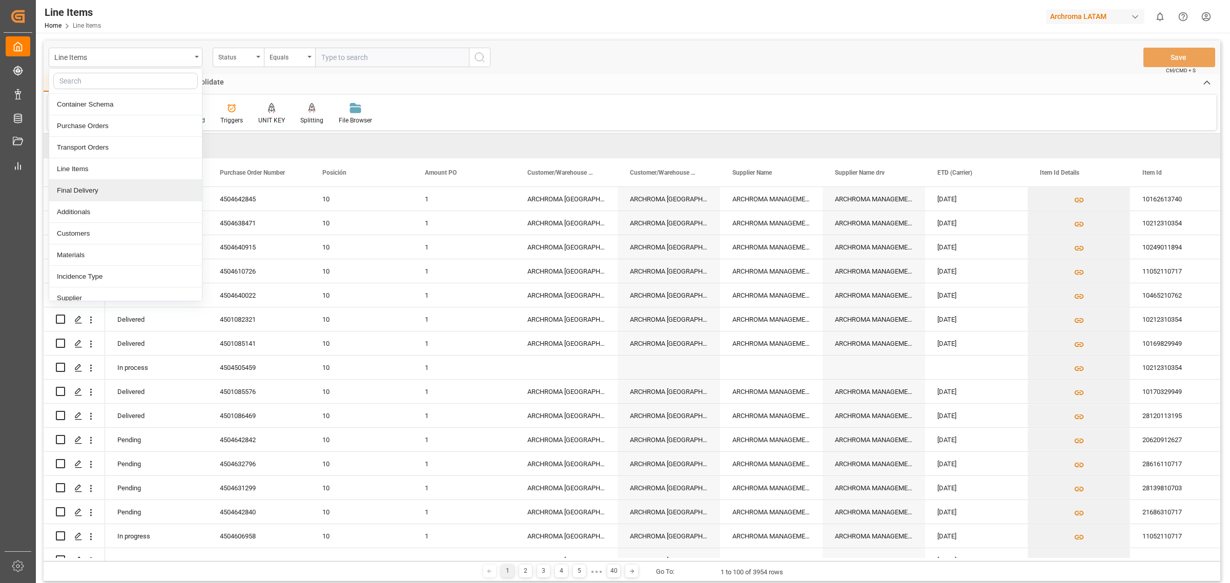
click at [104, 199] on div "Final Delivery" at bounding box center [125, 191] width 153 height 22
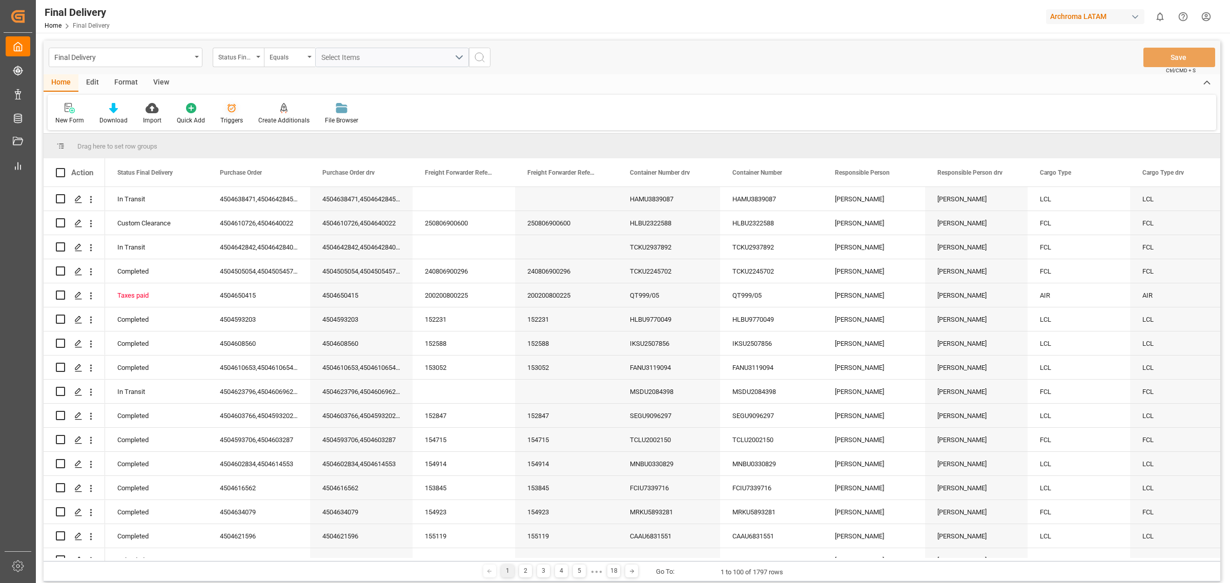
click at [235, 118] on div "Triggers" at bounding box center [231, 120] width 23 height 9
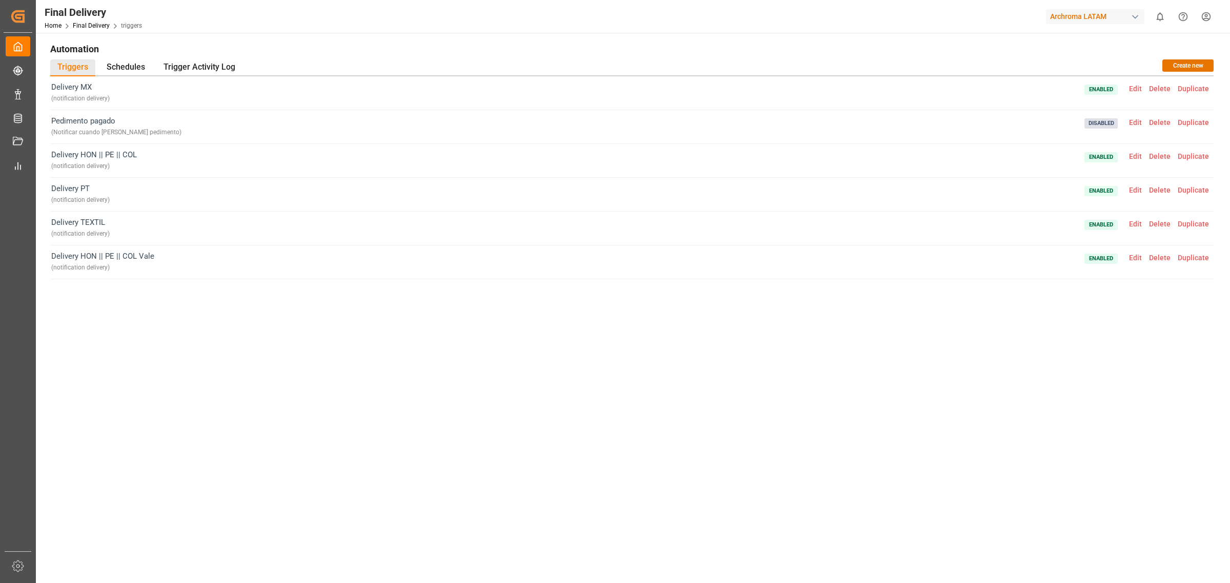
click at [1142, 191] on span "Edit" at bounding box center [1135, 190] width 20 height 8
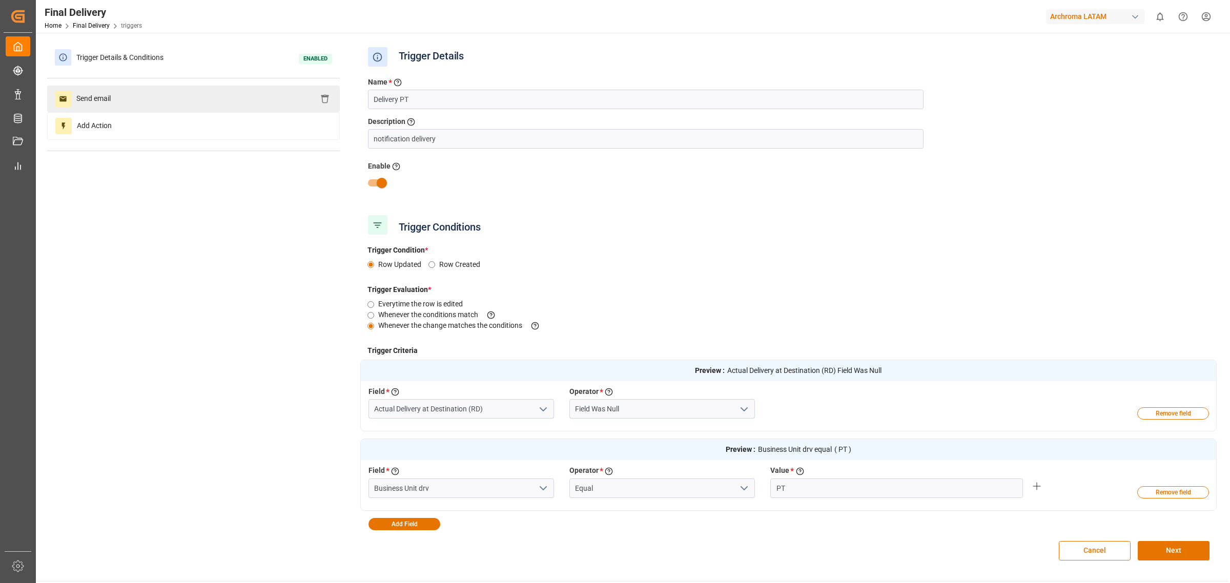
click at [214, 98] on div "Send email" at bounding box center [193, 99] width 293 height 27
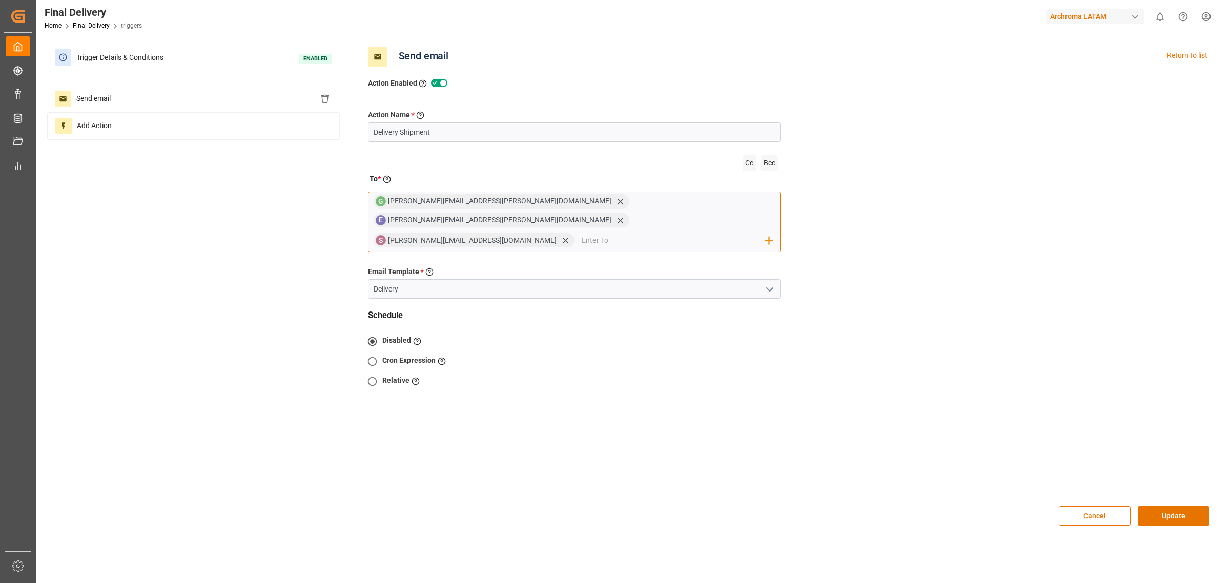
click at [581, 233] on input "email" at bounding box center [673, 240] width 184 height 15
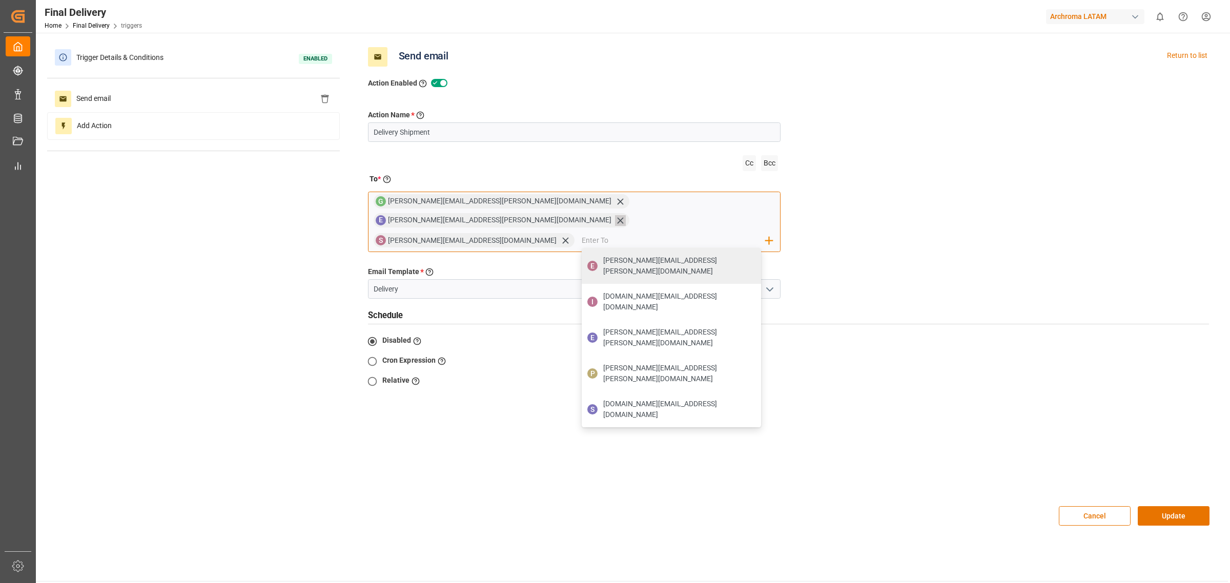
click at [623, 217] on icon at bounding box center [620, 220] width 6 height 6
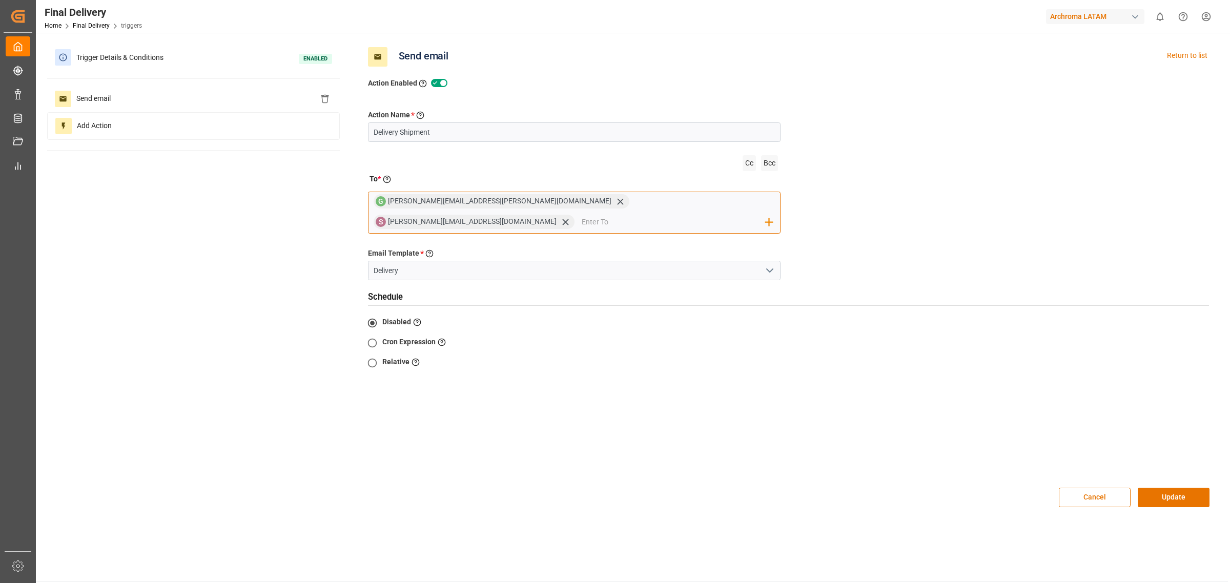
click at [677, 214] on input "email" at bounding box center [673, 221] width 184 height 15
click at [615, 204] on icon at bounding box center [620, 201] width 11 height 11
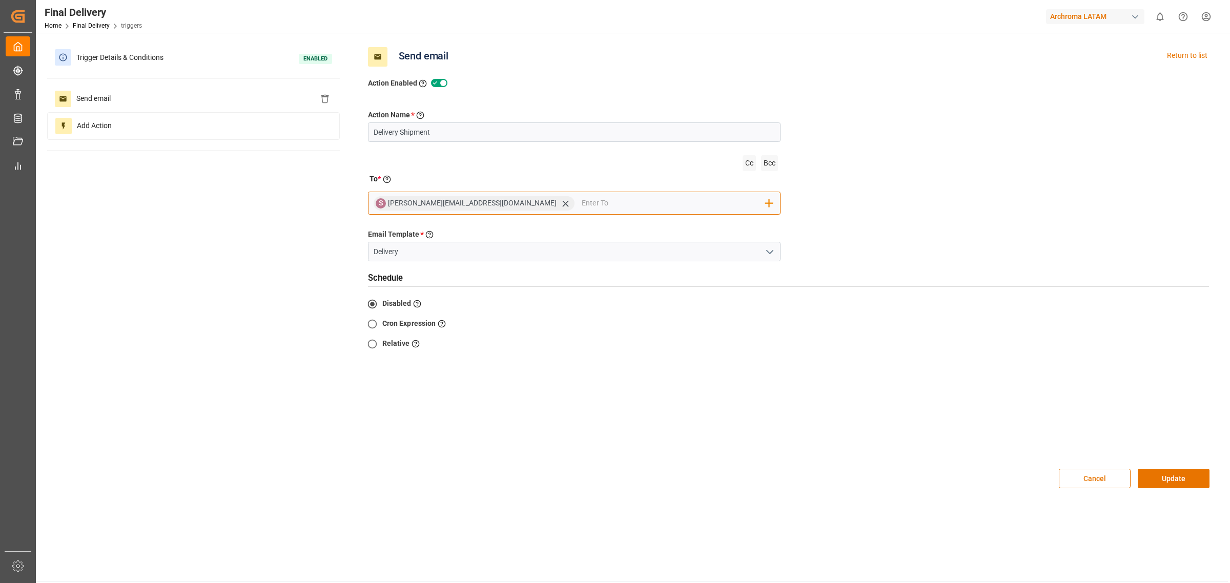
click at [581, 203] on input "email" at bounding box center [673, 203] width 184 height 15
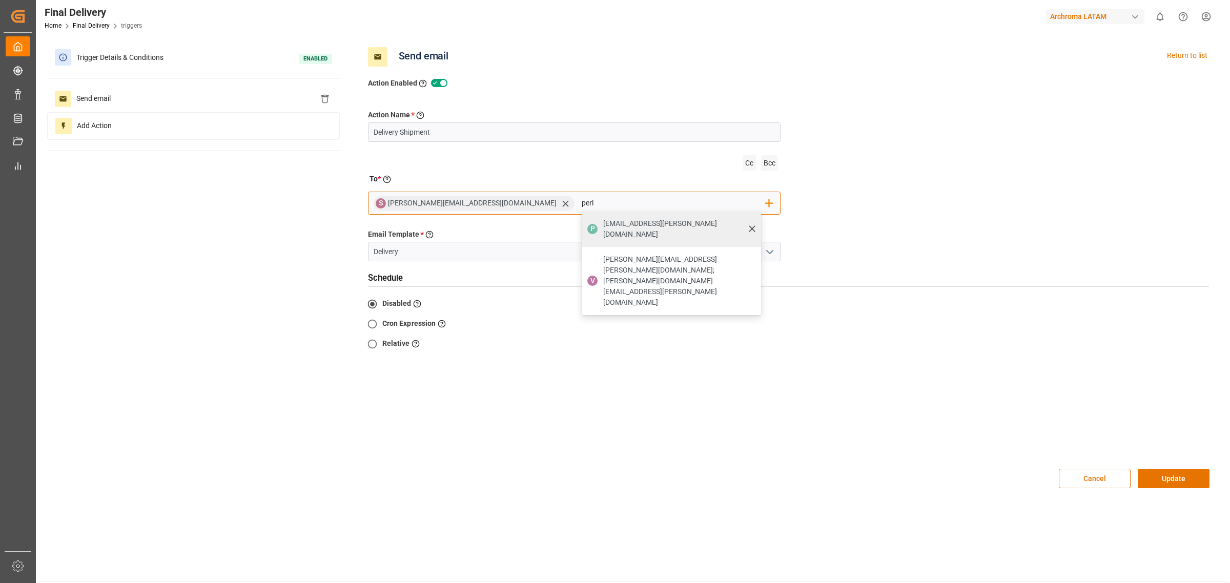
type input "perl"
click at [581, 213] on div "P [EMAIL_ADDRESS][PERSON_NAME][DOMAIN_NAME]" at bounding box center [670, 229] width 179 height 36
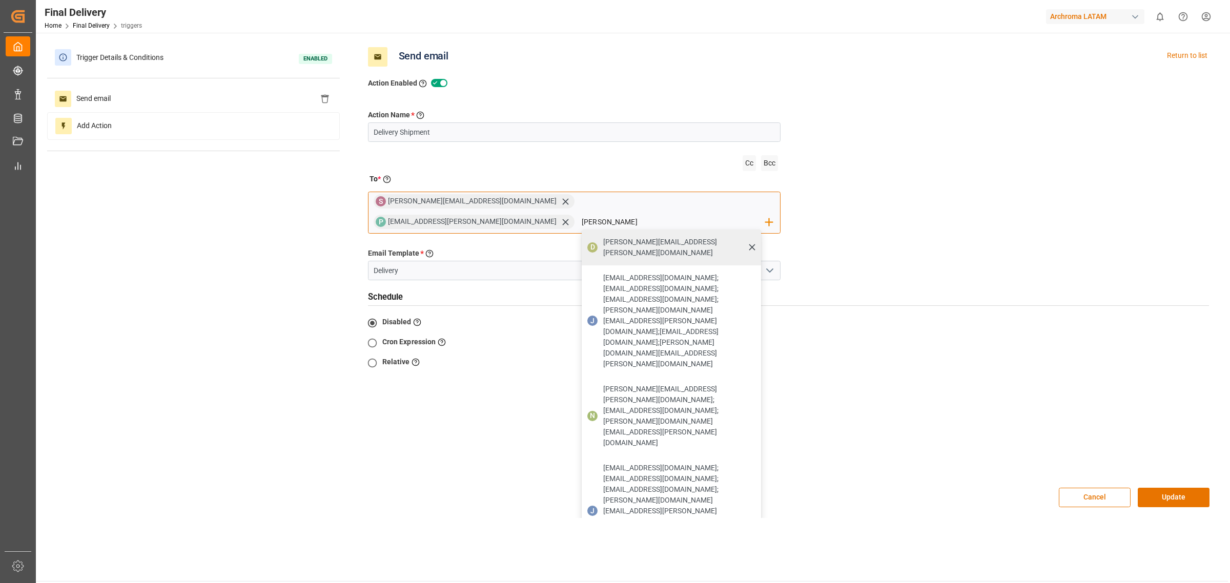
type input "[PERSON_NAME]"
click at [674, 237] on span "[PERSON_NAME][EMAIL_ADDRESS][PERSON_NAME][DOMAIN_NAME]" at bounding box center [678, 248] width 151 height 22
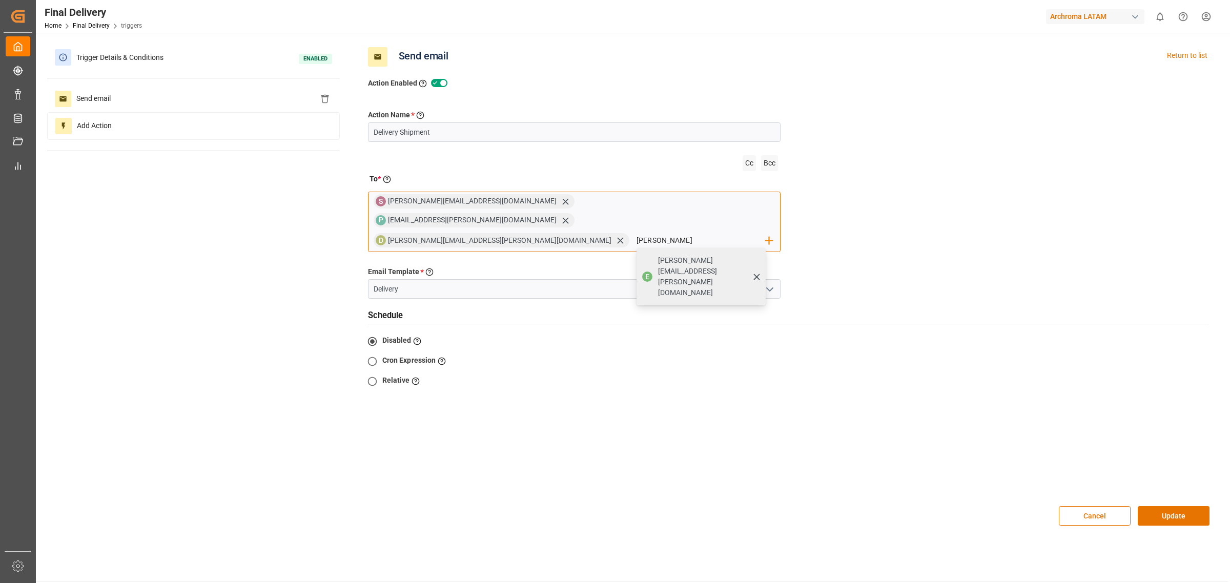
type input "[PERSON_NAME]"
click at [658, 255] on span "[PERSON_NAME][EMAIL_ADDRESS][PERSON_NAME][DOMAIN_NAME]" at bounding box center [708, 276] width 100 height 43
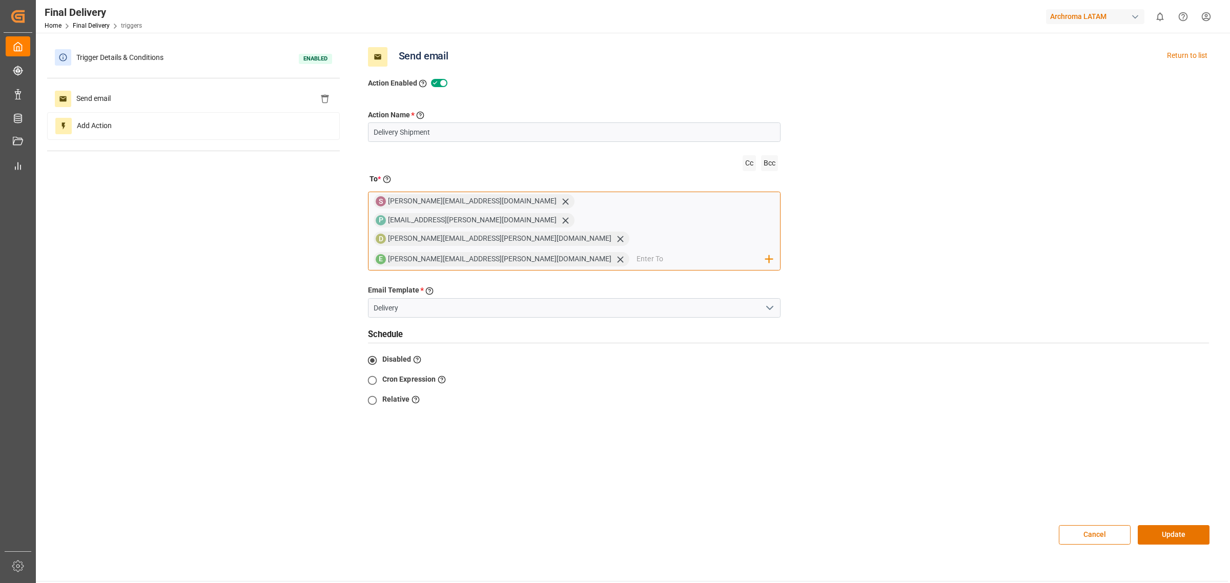
click at [636, 252] on input "email" at bounding box center [700, 259] width 129 height 15
paste input "[PERSON_NAME][EMAIL_ADDRESS][PERSON_NAME][DOMAIN_NAME]"
type input "[PERSON_NAME][EMAIL_ADDRESS][PERSON_NAME][DOMAIN_NAME]"
click at [636, 267] on div "Use this address: [PERSON_NAME][EMAIL_ADDRESS][PERSON_NAME][DOMAIN_NAME]" at bounding box center [700, 288] width 129 height 42
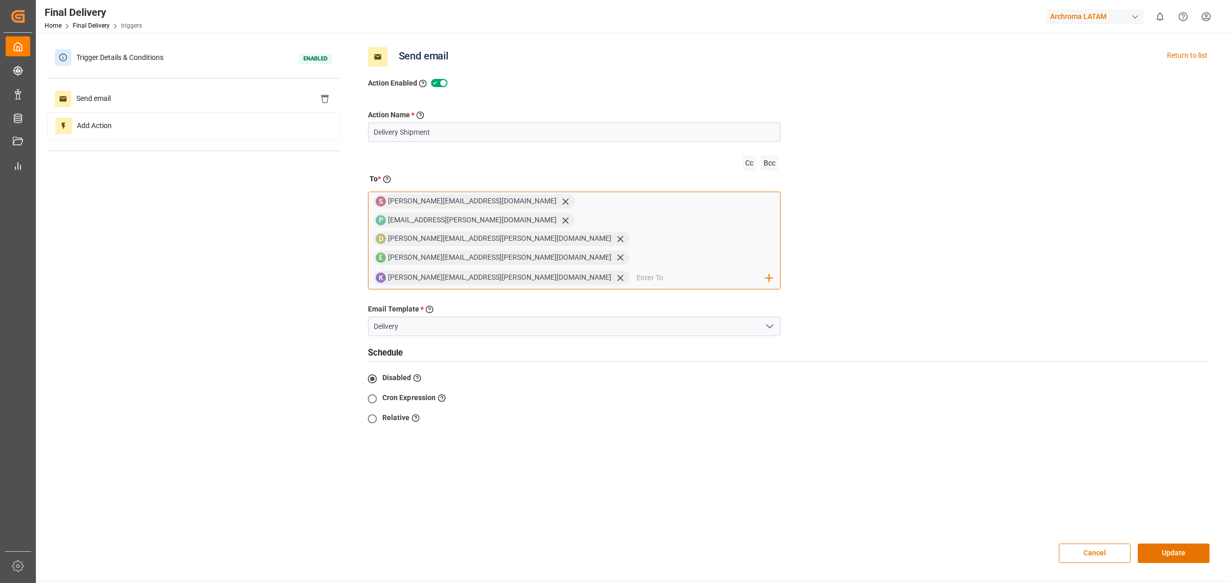
click at [675, 270] on input "email" at bounding box center [700, 277] width 129 height 15
paste input "[EMAIL_ADDRESS][PERSON_NAME][DOMAIN_NAME]"
type input "[EMAIL_ADDRESS][PERSON_NAME][DOMAIN_NAME]"
click at [725, 285] on div "Use this address: [EMAIL_ADDRESS][PERSON_NAME][DOMAIN_NAME]" at bounding box center [700, 306] width 129 height 42
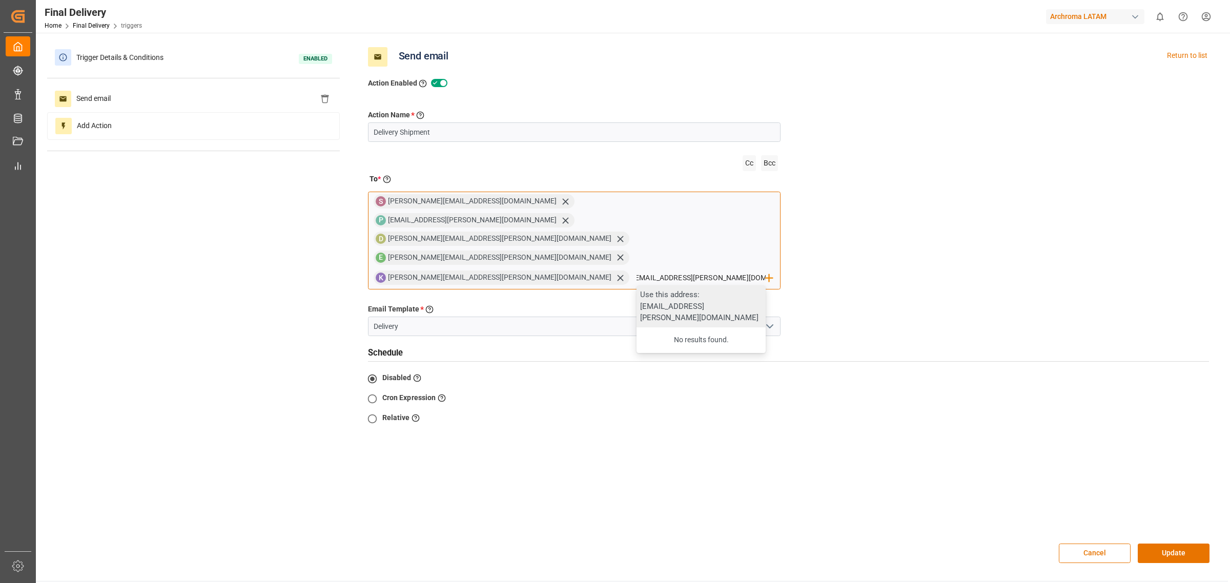
scroll to position [0, 0]
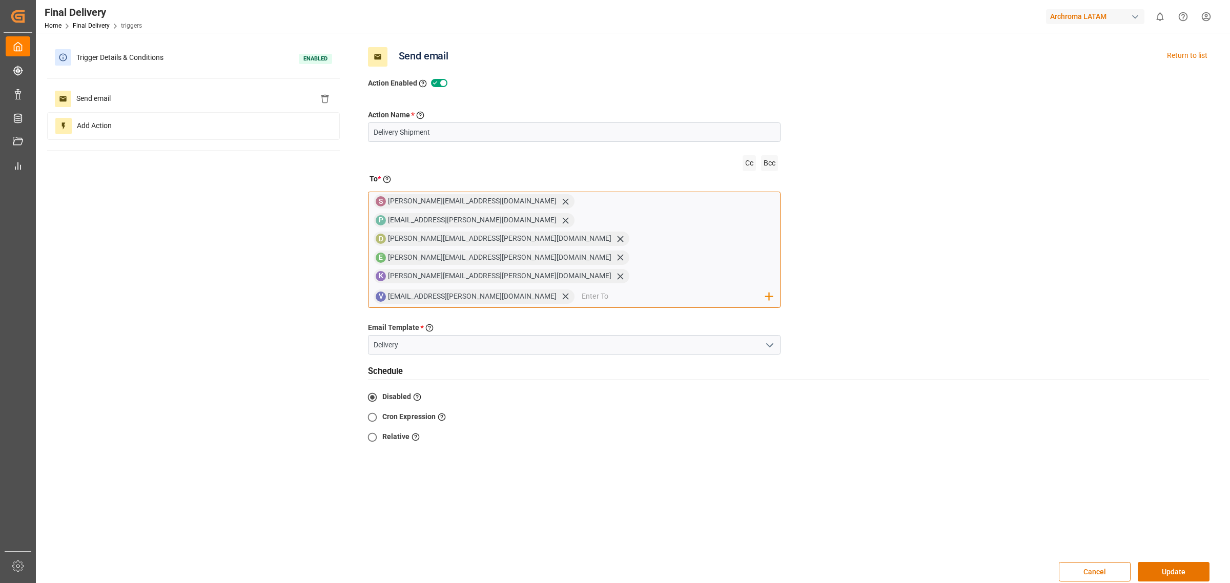
click at [581, 289] on input "email" at bounding box center [673, 296] width 184 height 15
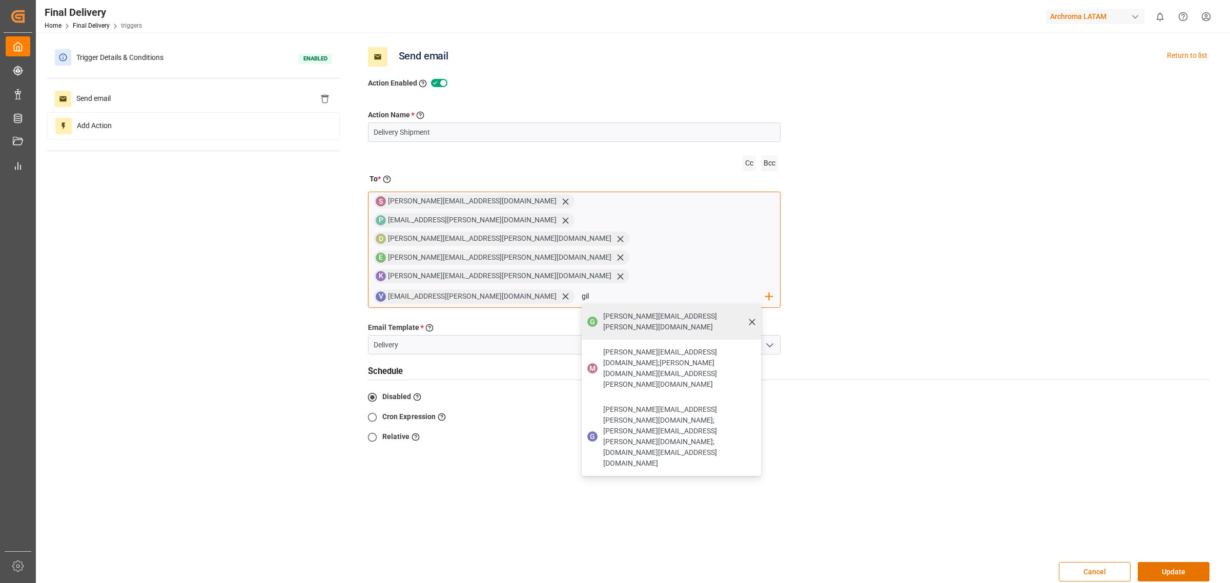
type input "gil"
click at [599, 307] on div "[PERSON_NAME][EMAIL_ADDRESS][PERSON_NAME][DOMAIN_NAME]" at bounding box center [678, 321] width 158 height 29
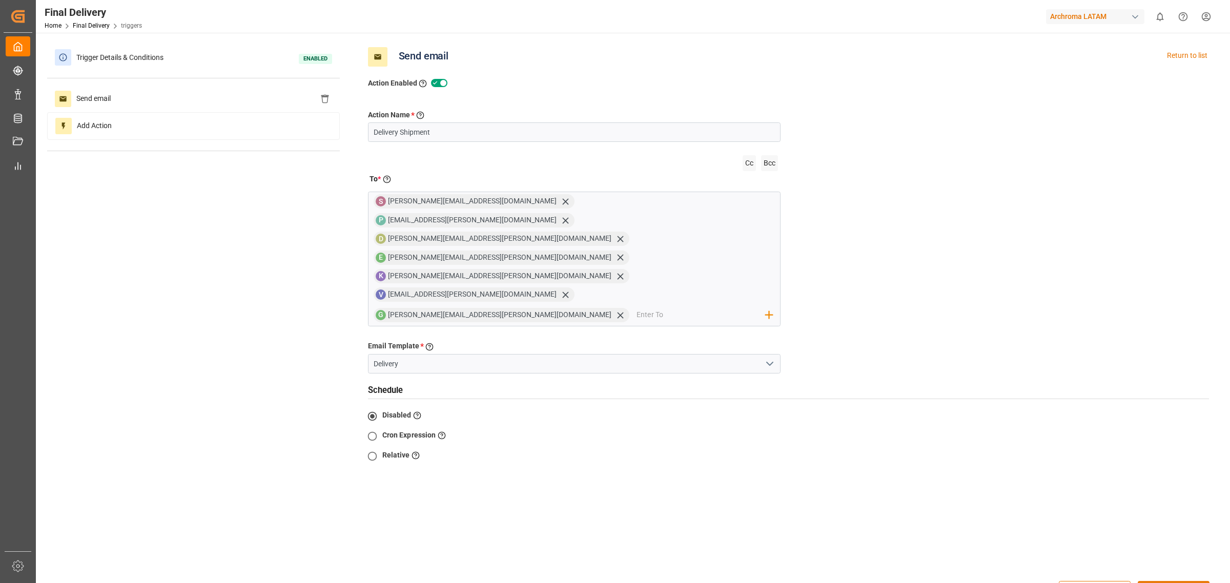
click at [1180, 581] on button "Update" at bounding box center [1173, 590] width 72 height 19
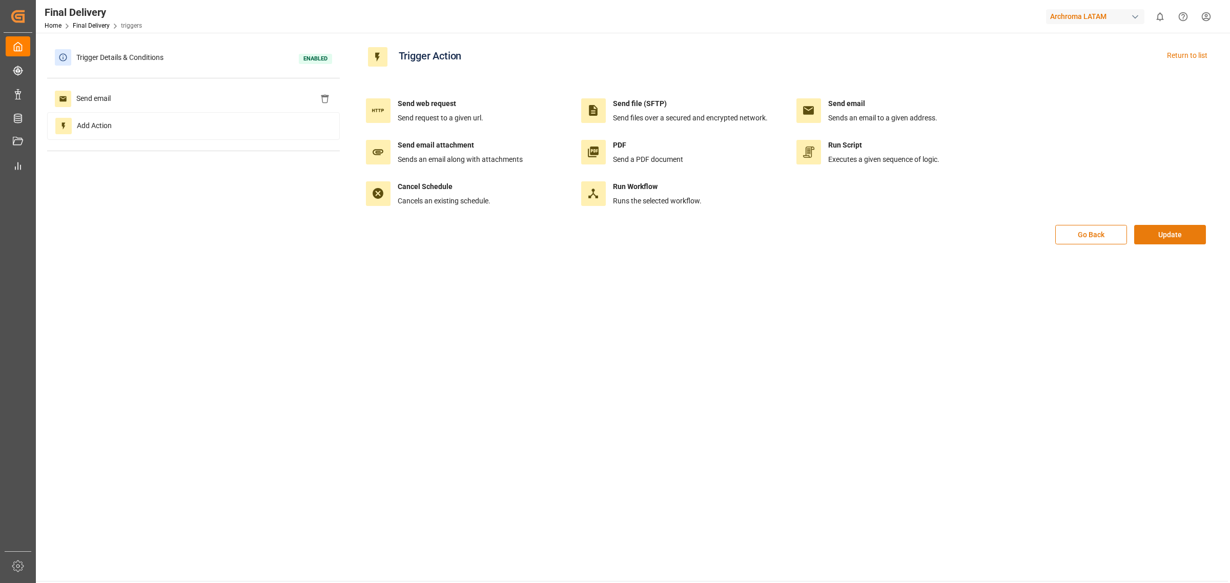
click at [1172, 236] on button "Update" at bounding box center [1170, 234] width 72 height 19
